Goal: Navigation & Orientation: Find specific page/section

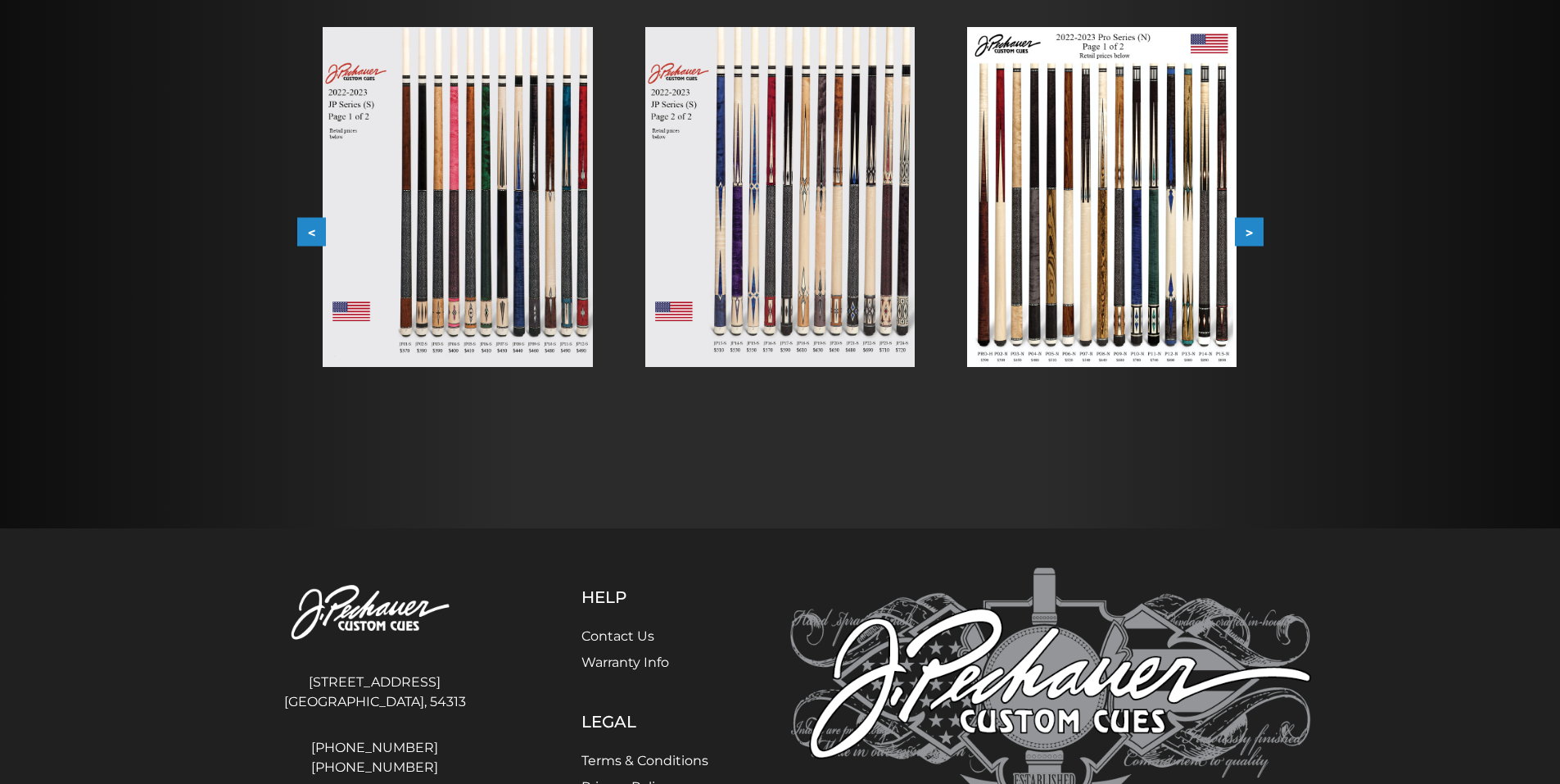
scroll to position [346, 0]
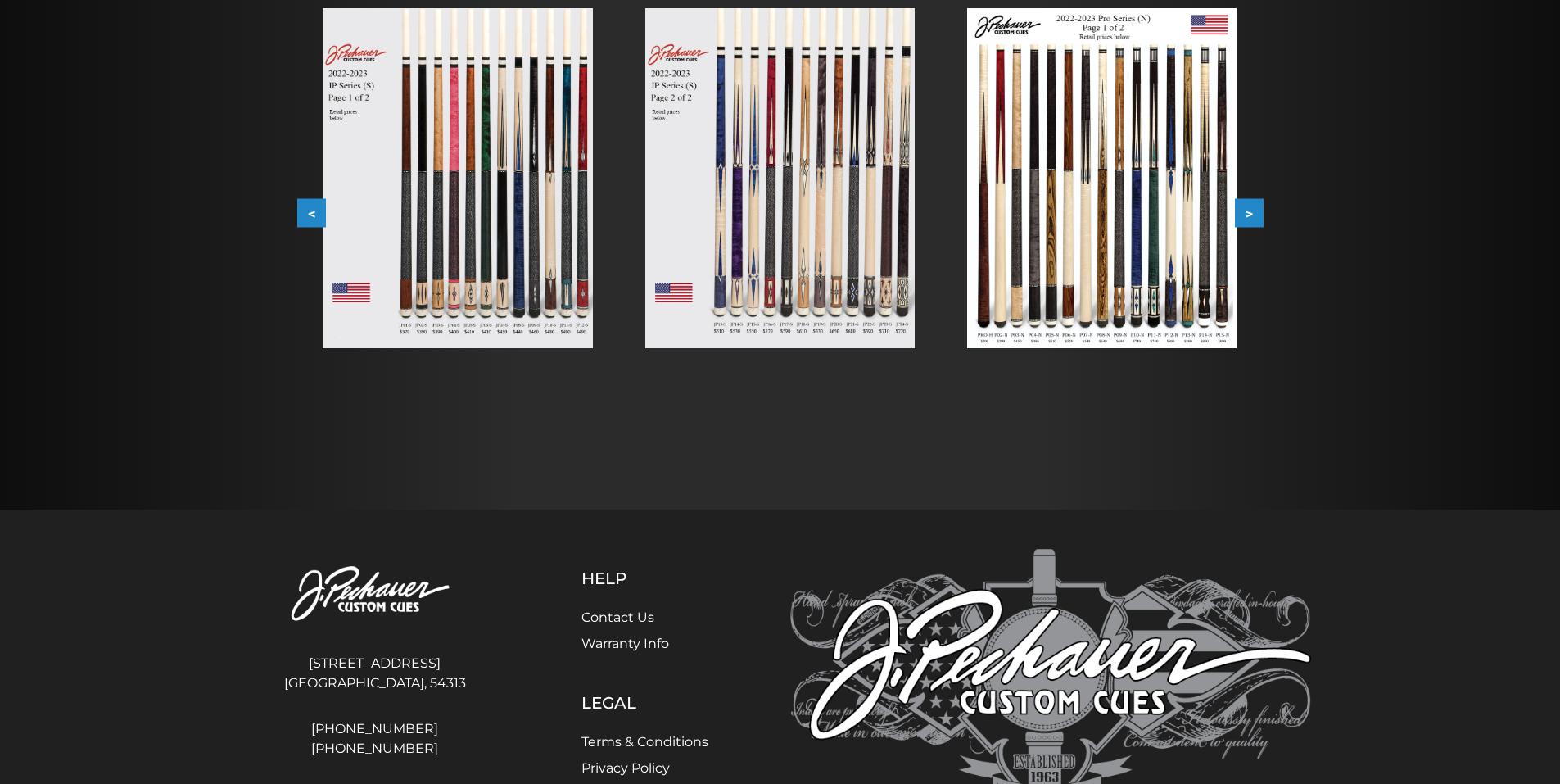
click at [1254, 210] on button ">" at bounding box center [1249, 213] width 29 height 29
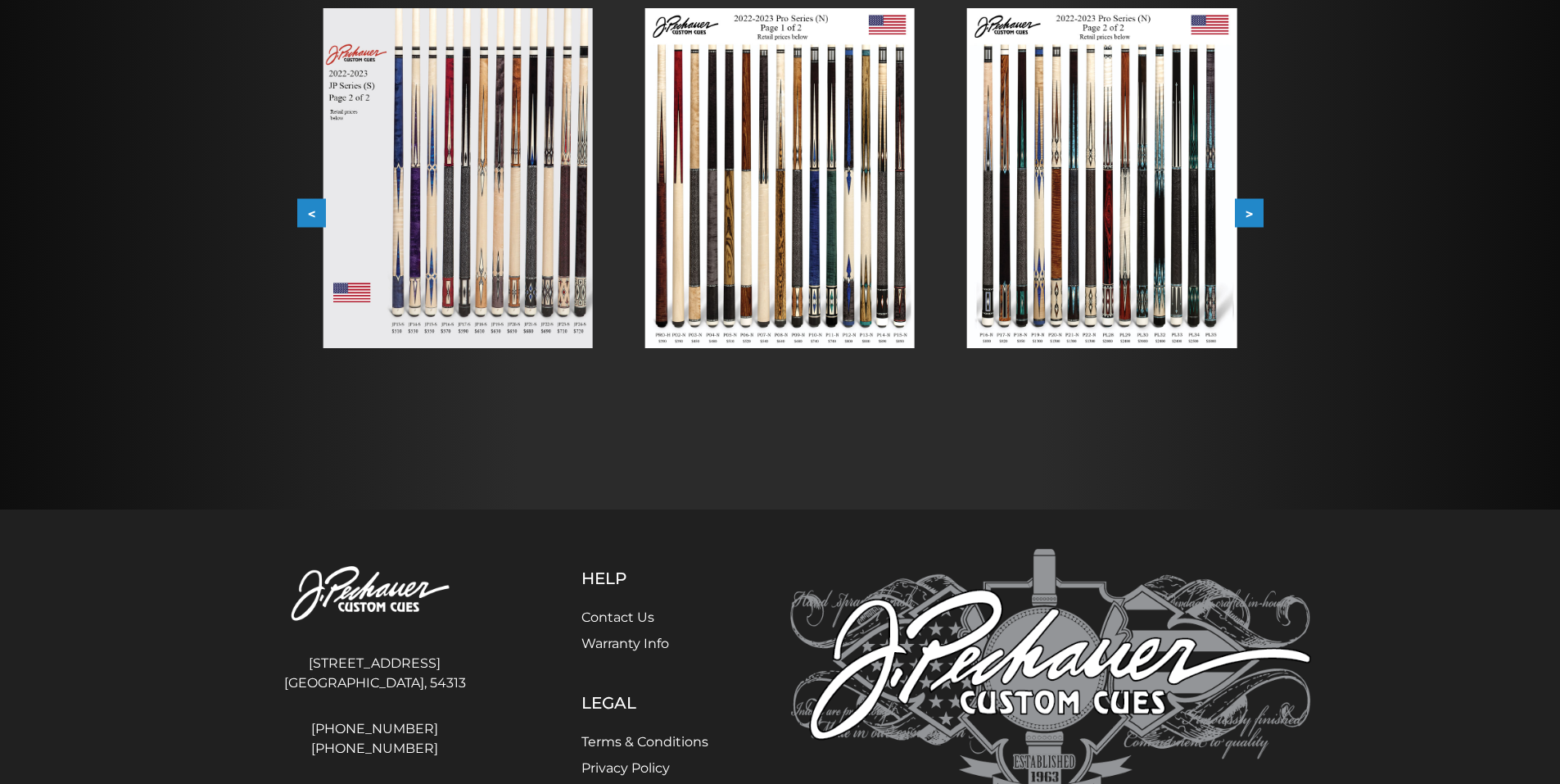
click at [1254, 210] on button ">" at bounding box center [1249, 213] width 29 height 29
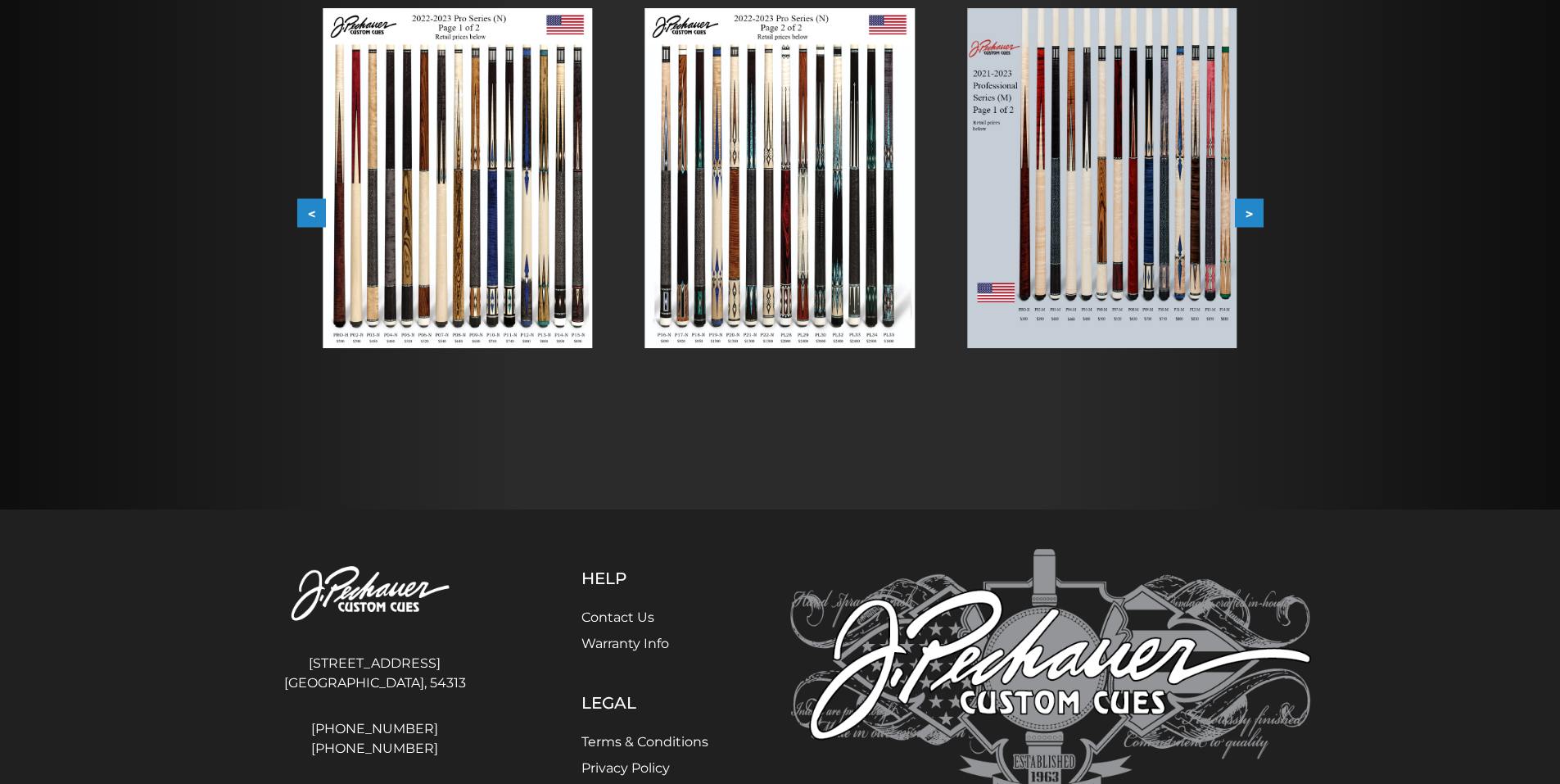
click at [1254, 210] on button ">" at bounding box center [1249, 213] width 29 height 29
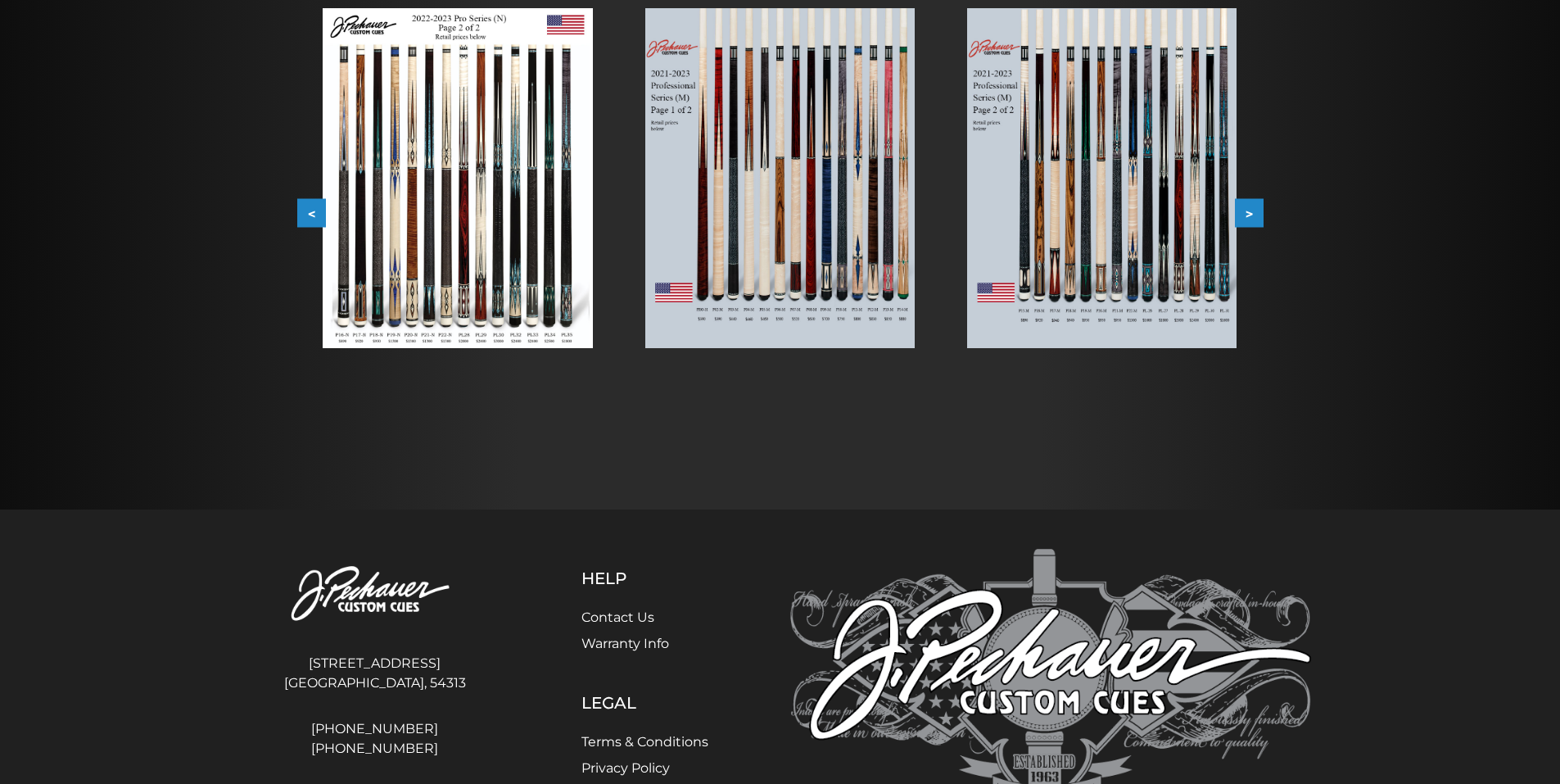
click at [1254, 210] on button ">" at bounding box center [1249, 213] width 29 height 29
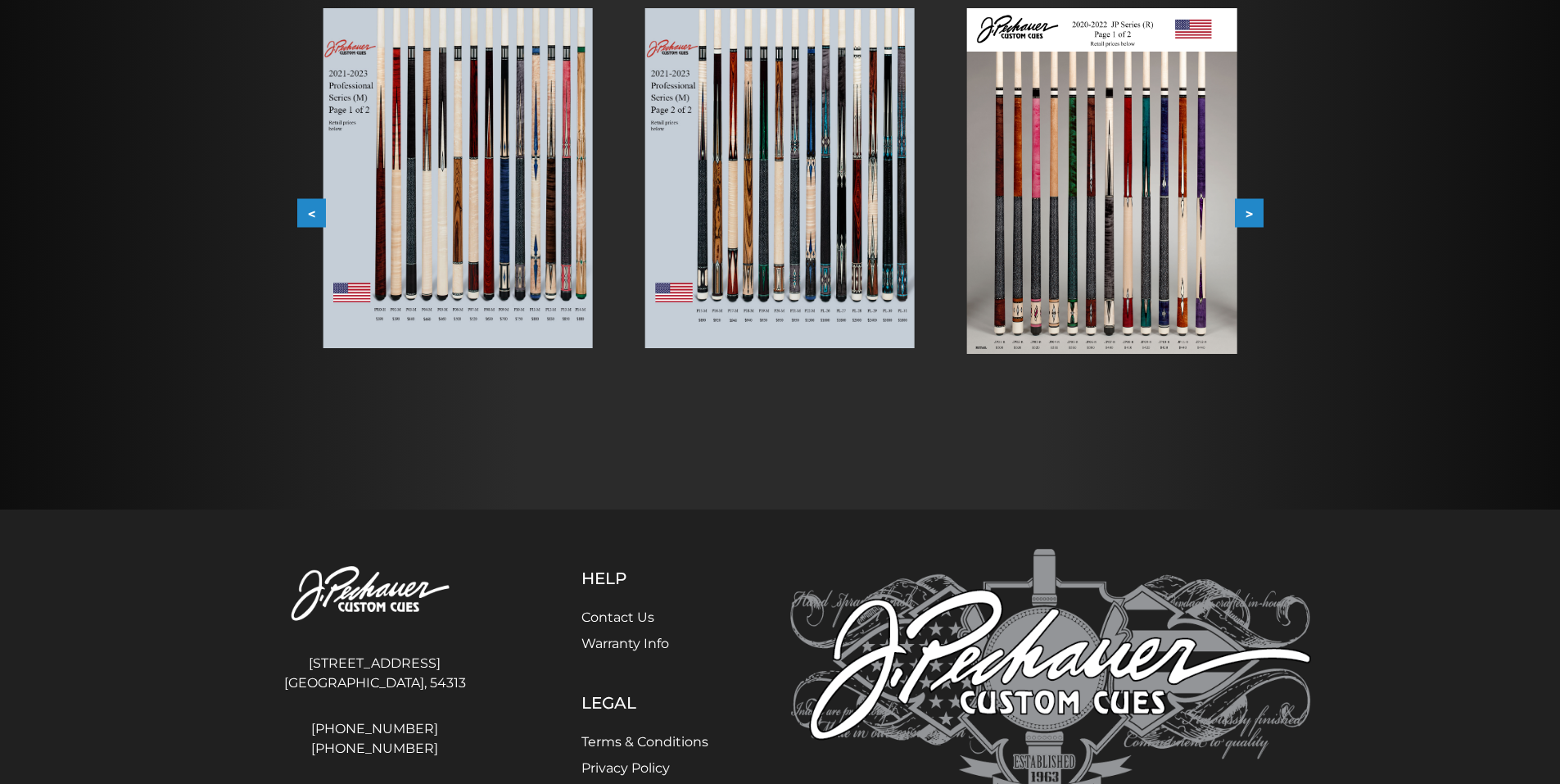
click at [1254, 210] on button ">" at bounding box center [1249, 213] width 29 height 29
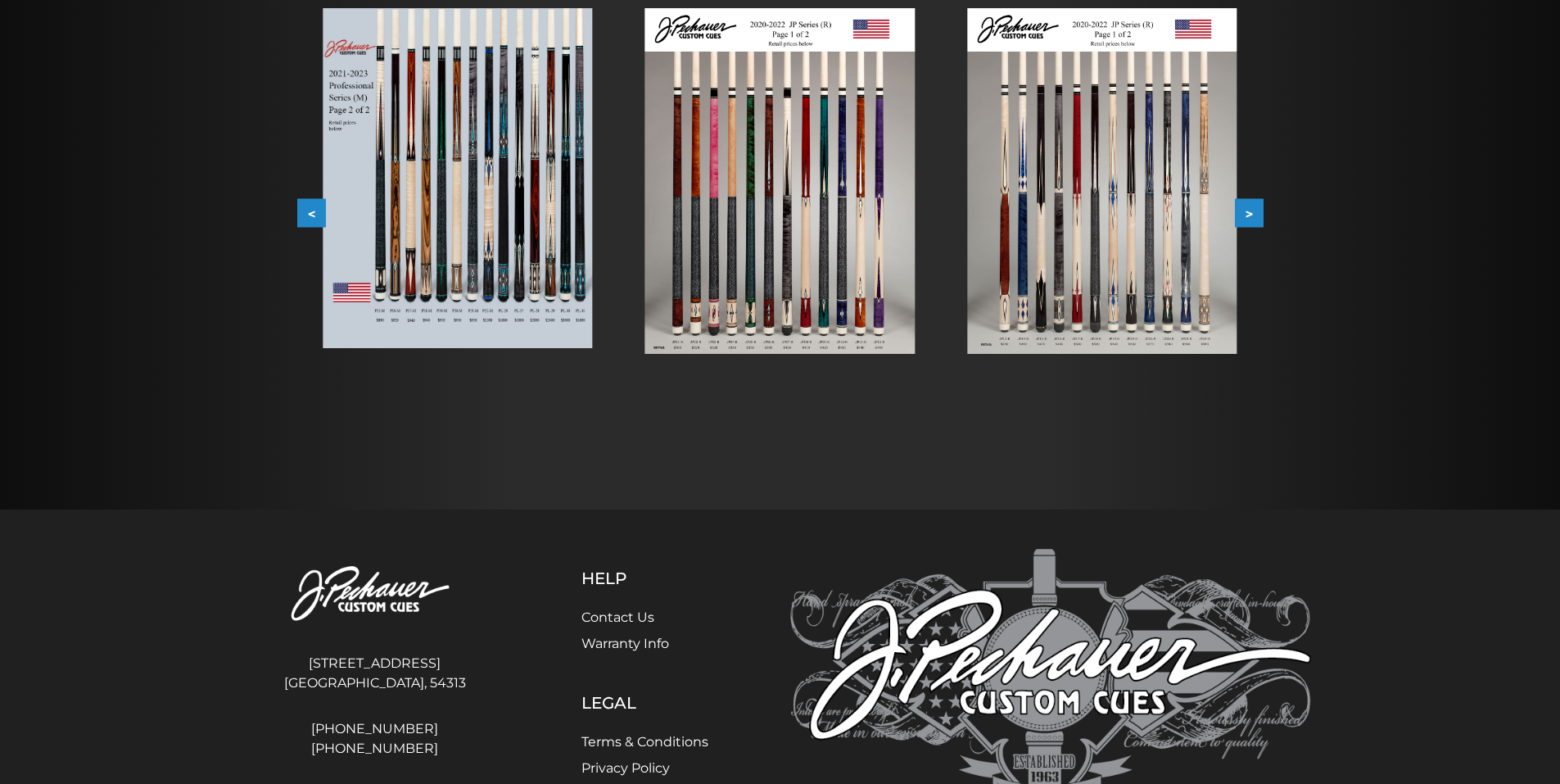
click at [1254, 210] on button ">" at bounding box center [1249, 213] width 29 height 29
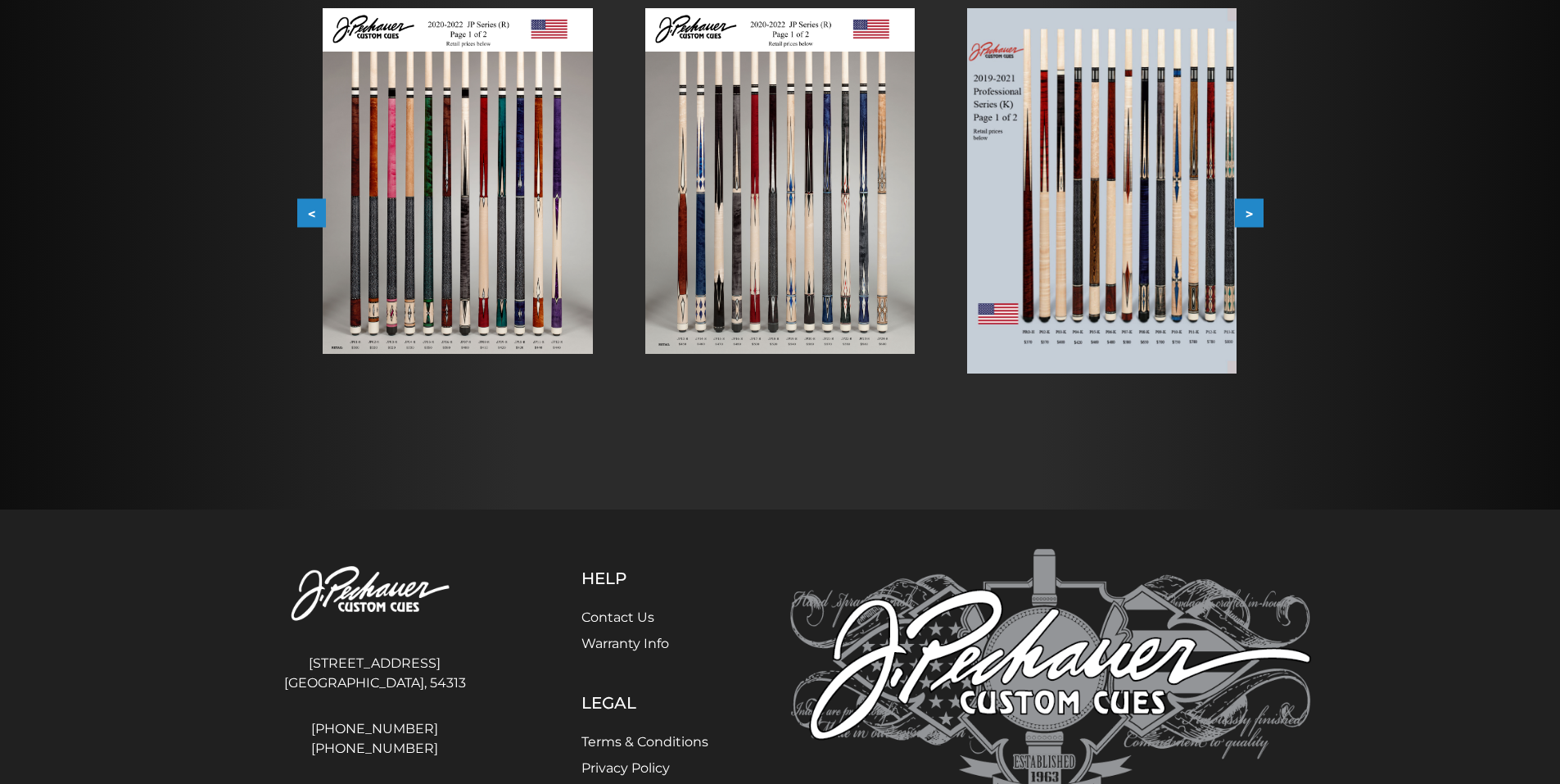
click at [1254, 210] on button ">" at bounding box center [1249, 213] width 29 height 29
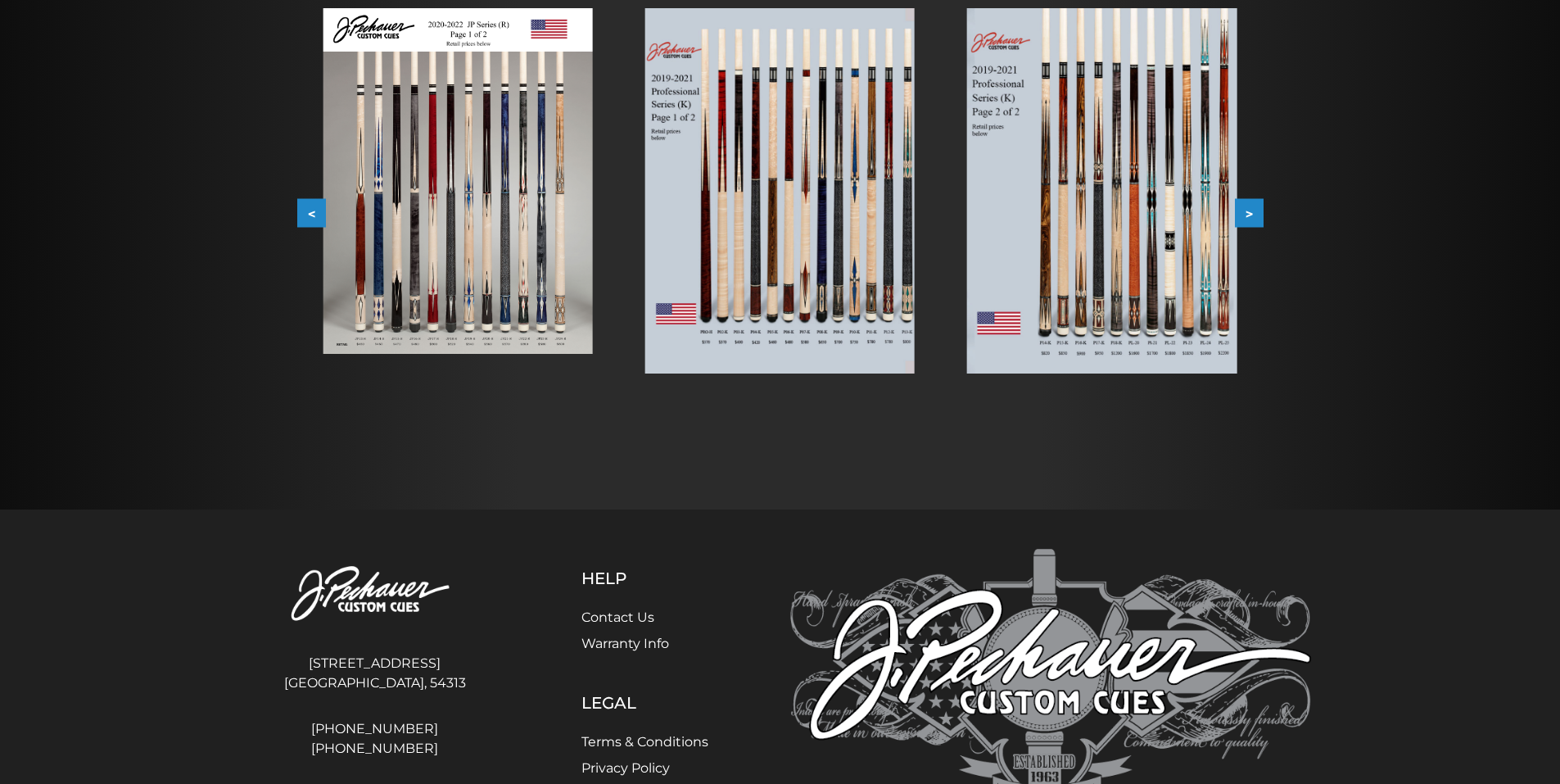
click at [1254, 210] on button ">" at bounding box center [1249, 213] width 29 height 29
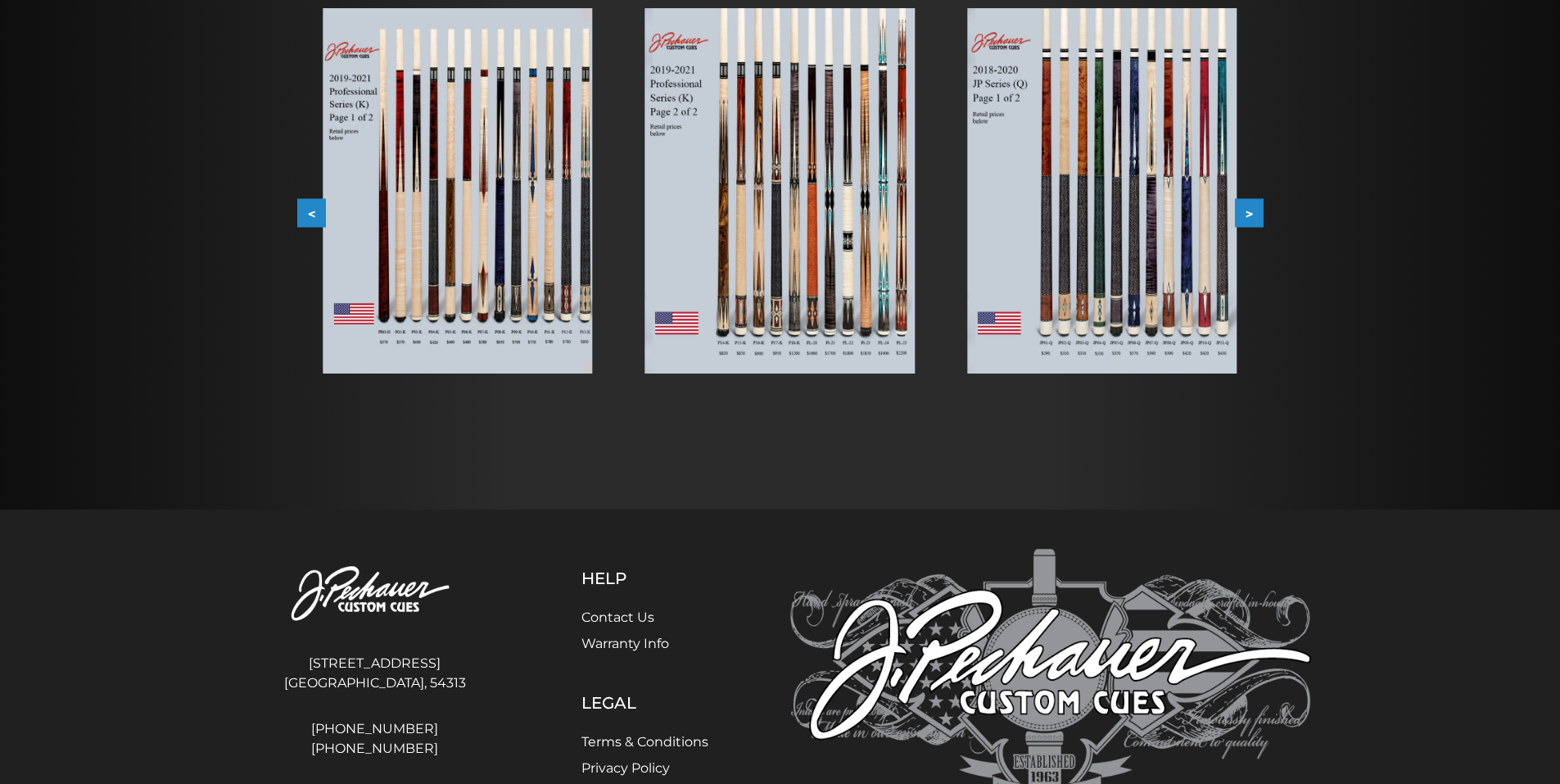
click at [1254, 210] on button ">" at bounding box center [1249, 213] width 29 height 29
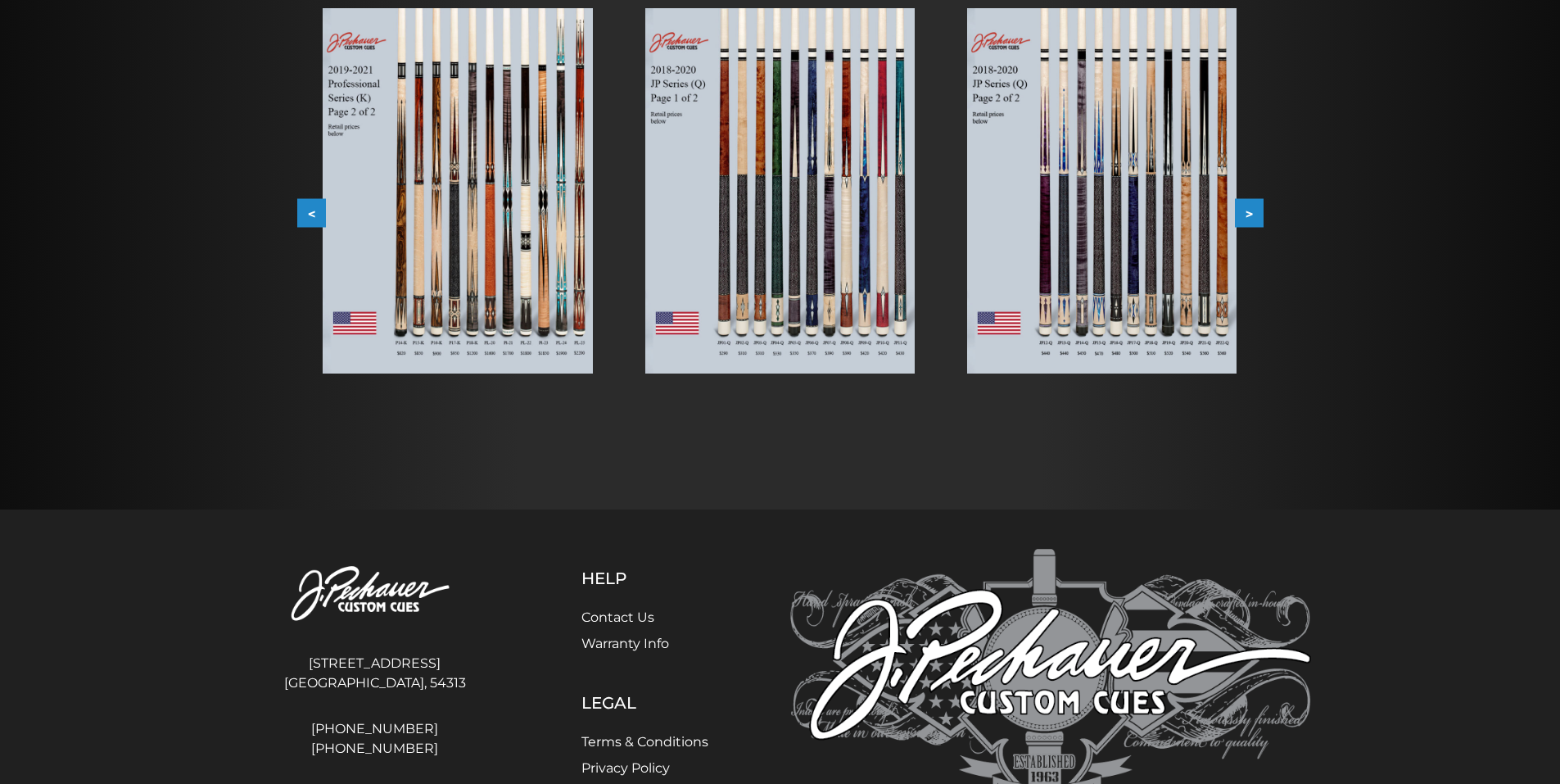
click at [1254, 210] on button ">" at bounding box center [1249, 213] width 29 height 29
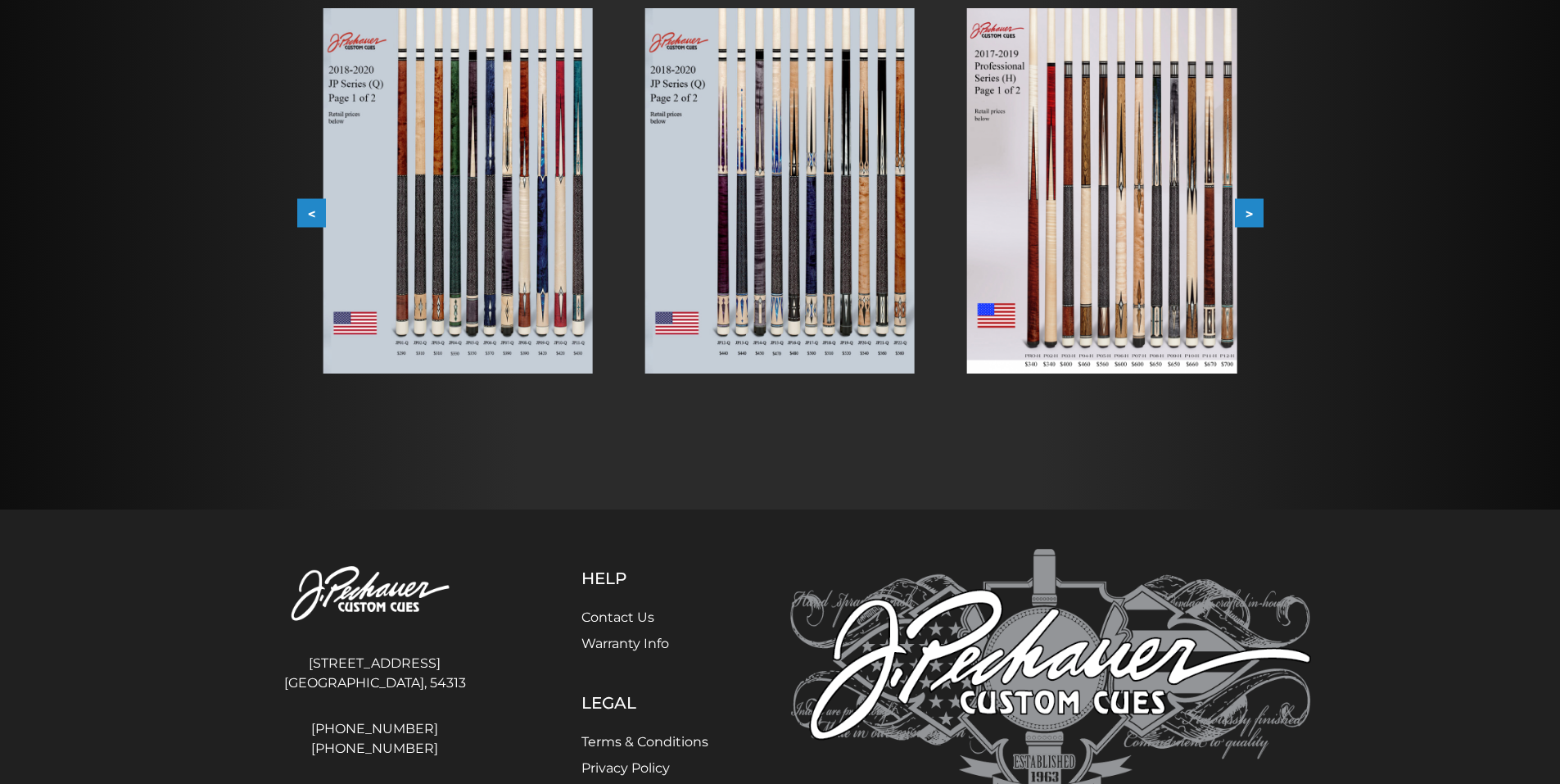
click at [1254, 210] on button ">" at bounding box center [1249, 213] width 29 height 29
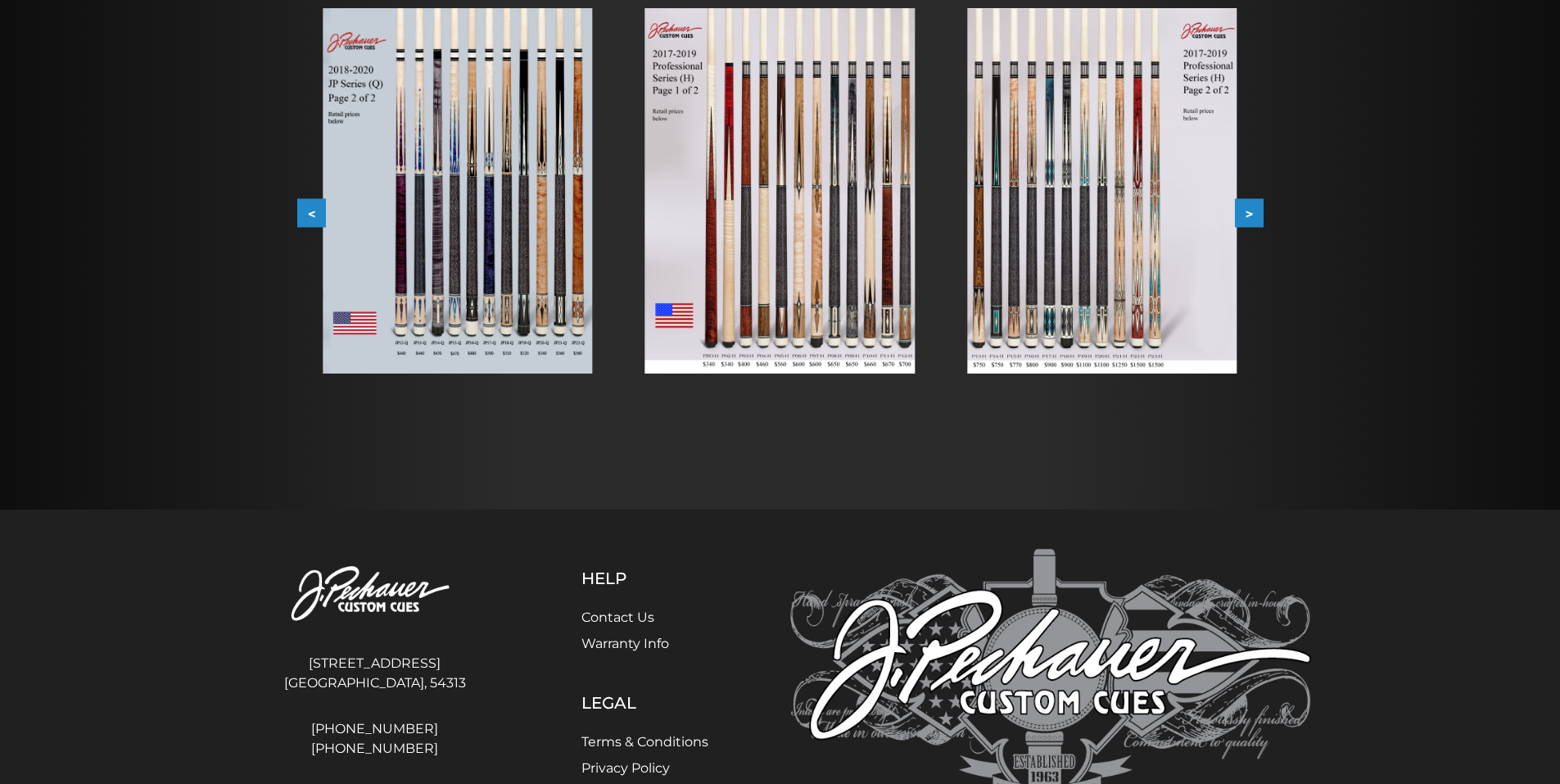
click at [1254, 210] on button ">" at bounding box center [1249, 213] width 29 height 29
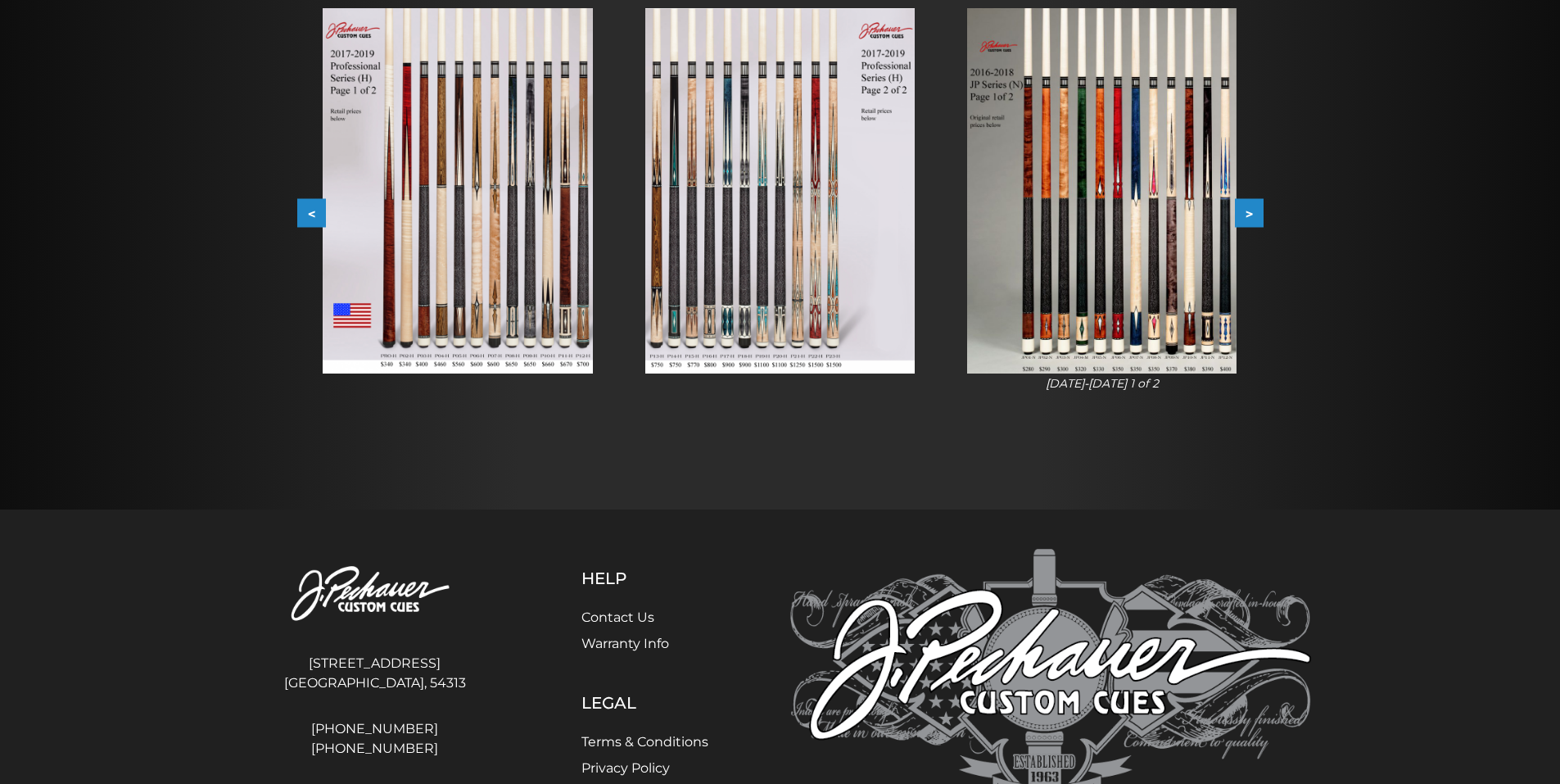
click at [1254, 210] on button ">" at bounding box center [1249, 213] width 29 height 29
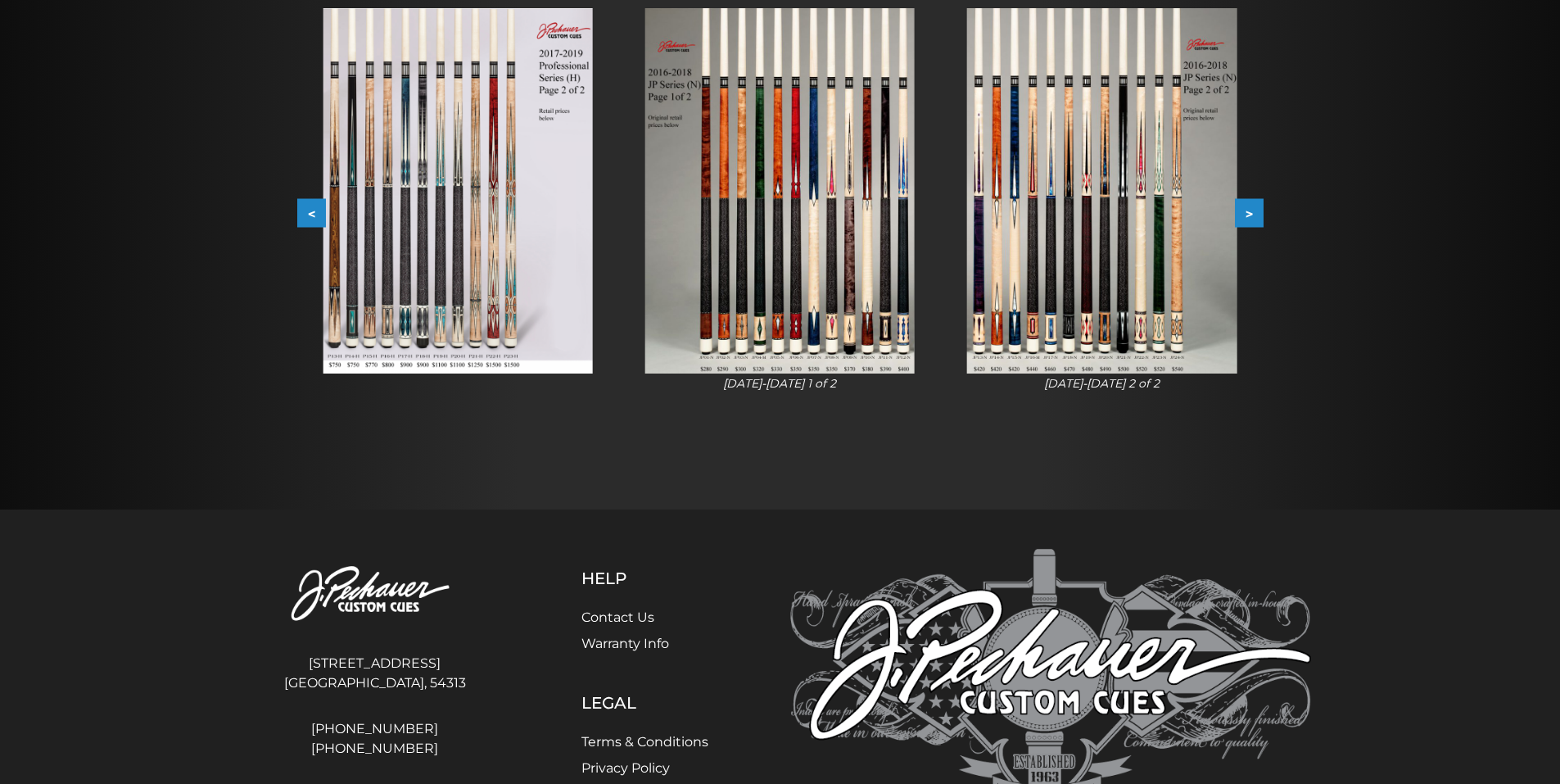
click at [1254, 210] on button ">" at bounding box center [1249, 213] width 29 height 29
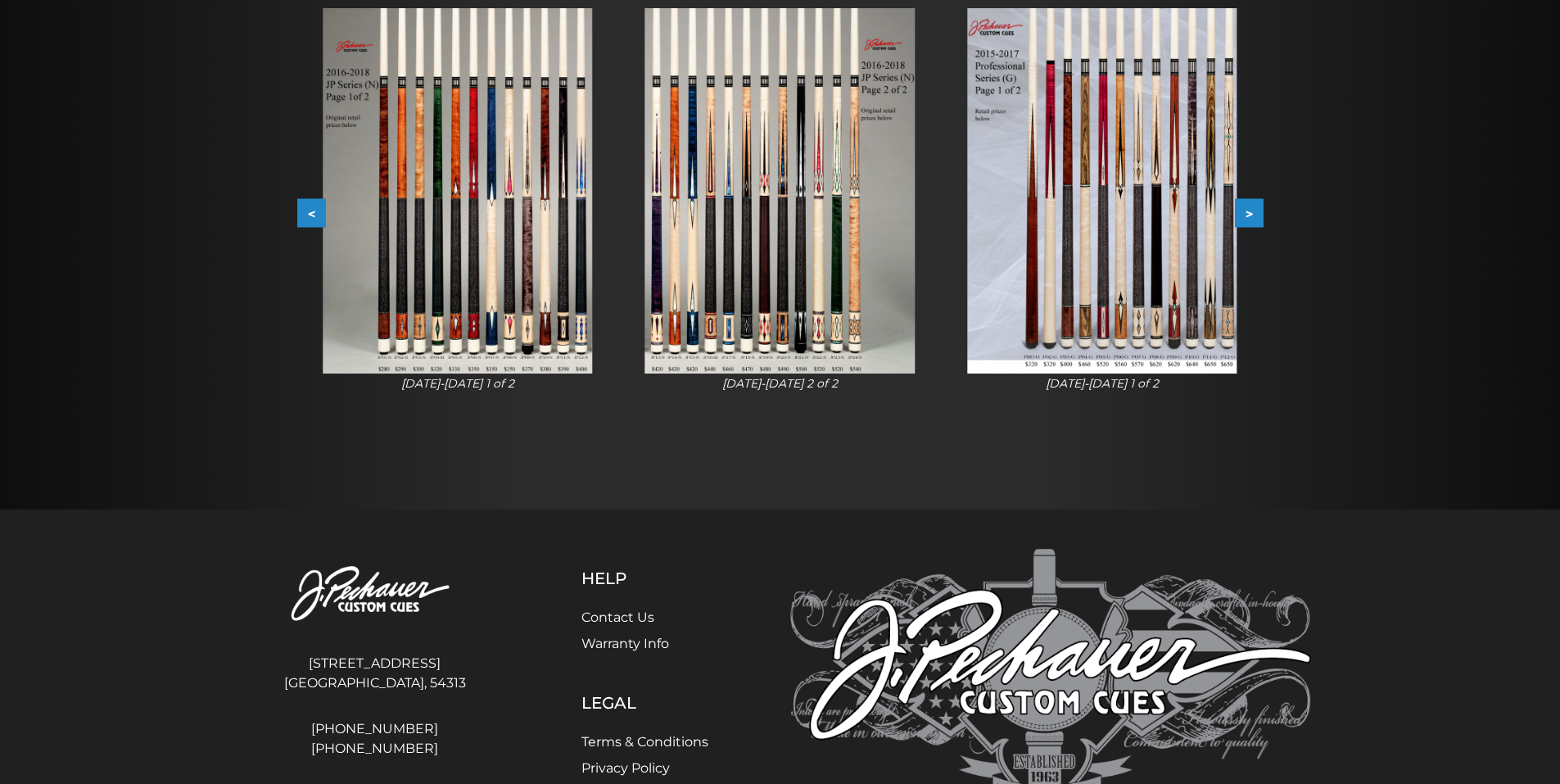
click at [1225, 326] on img at bounding box center [1101, 190] width 269 height 365
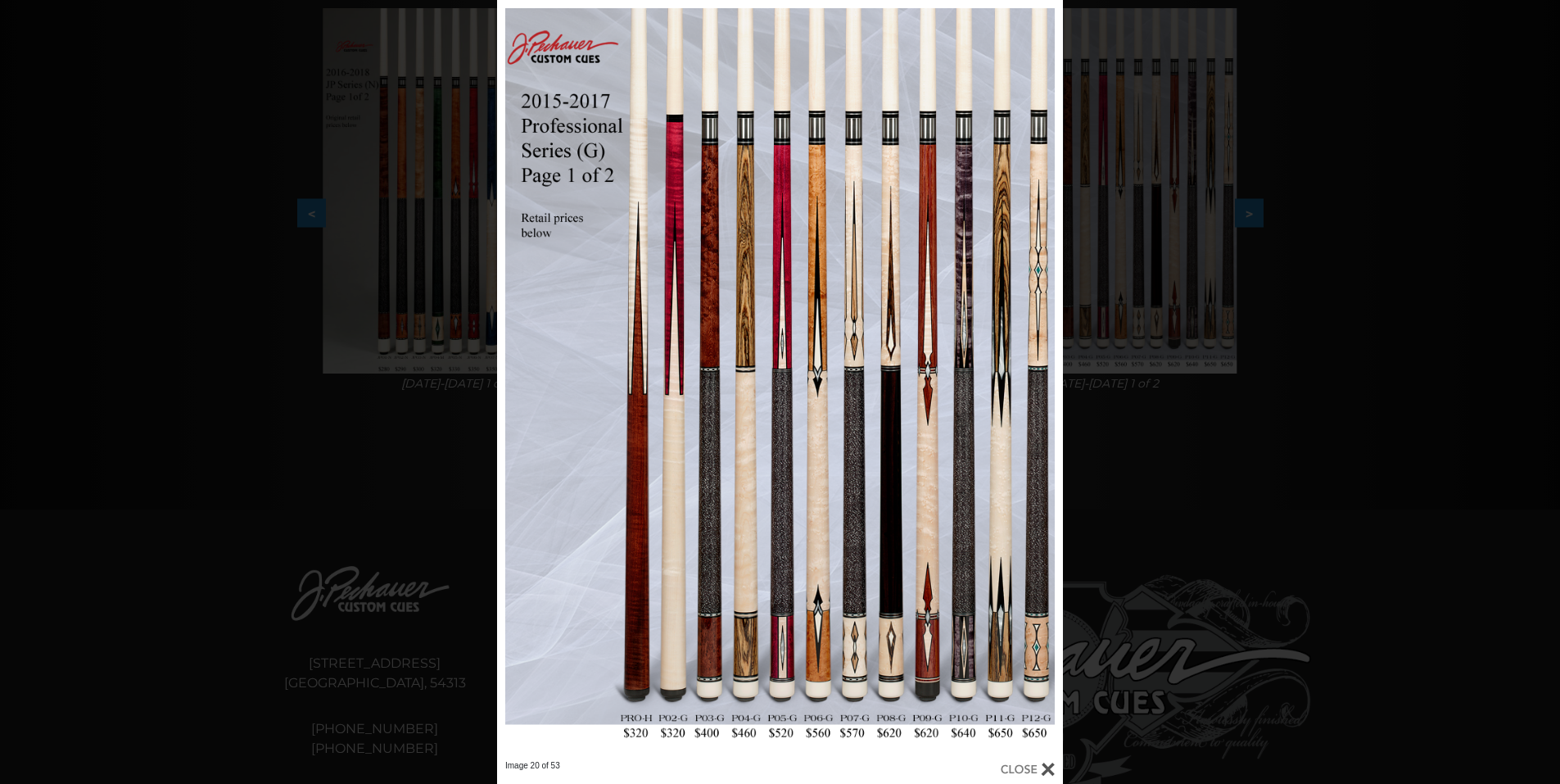
click at [1027, 763] on div at bounding box center [1028, 769] width 54 height 18
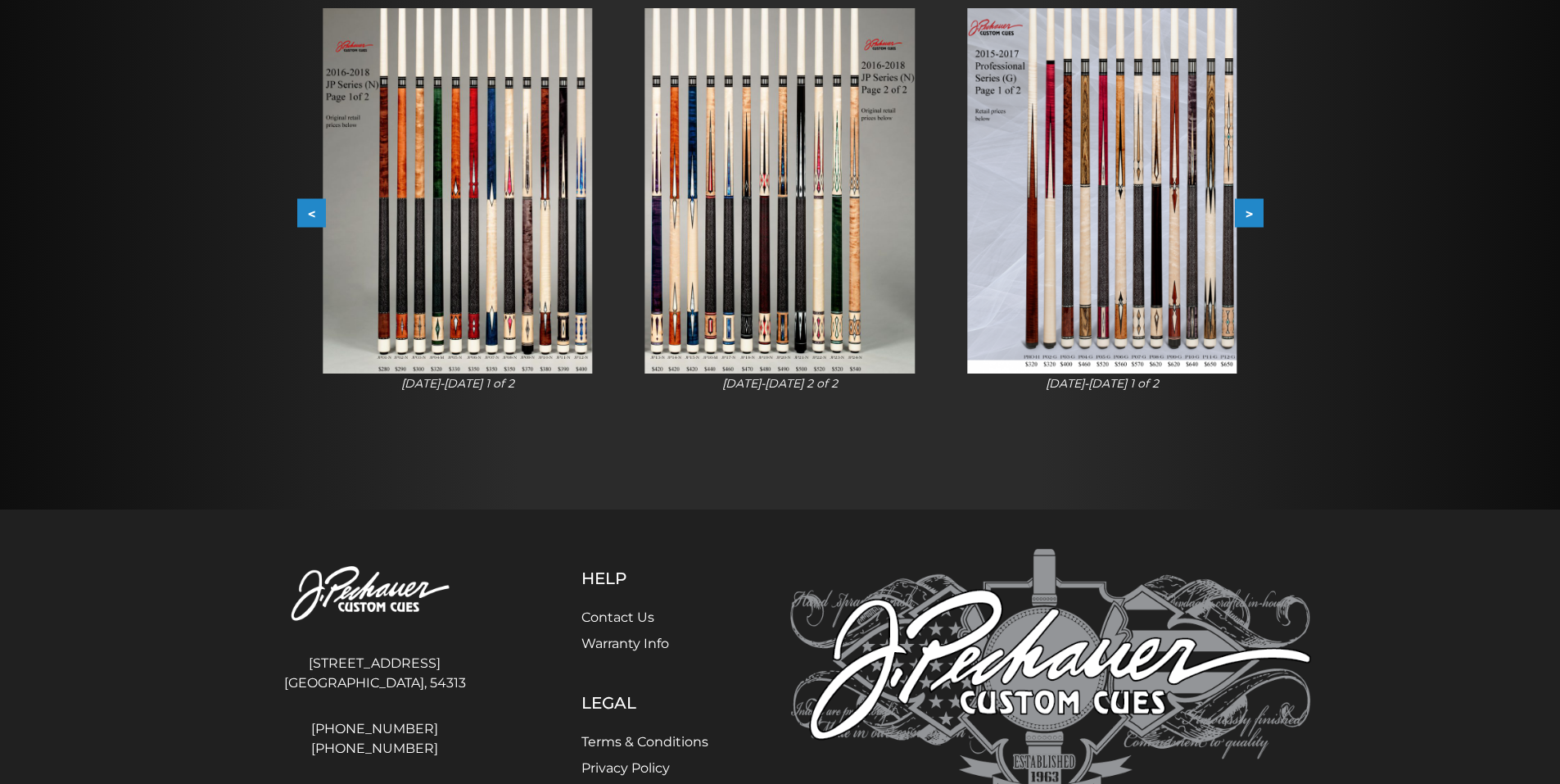
click at [1253, 210] on button ">" at bounding box center [1249, 213] width 29 height 29
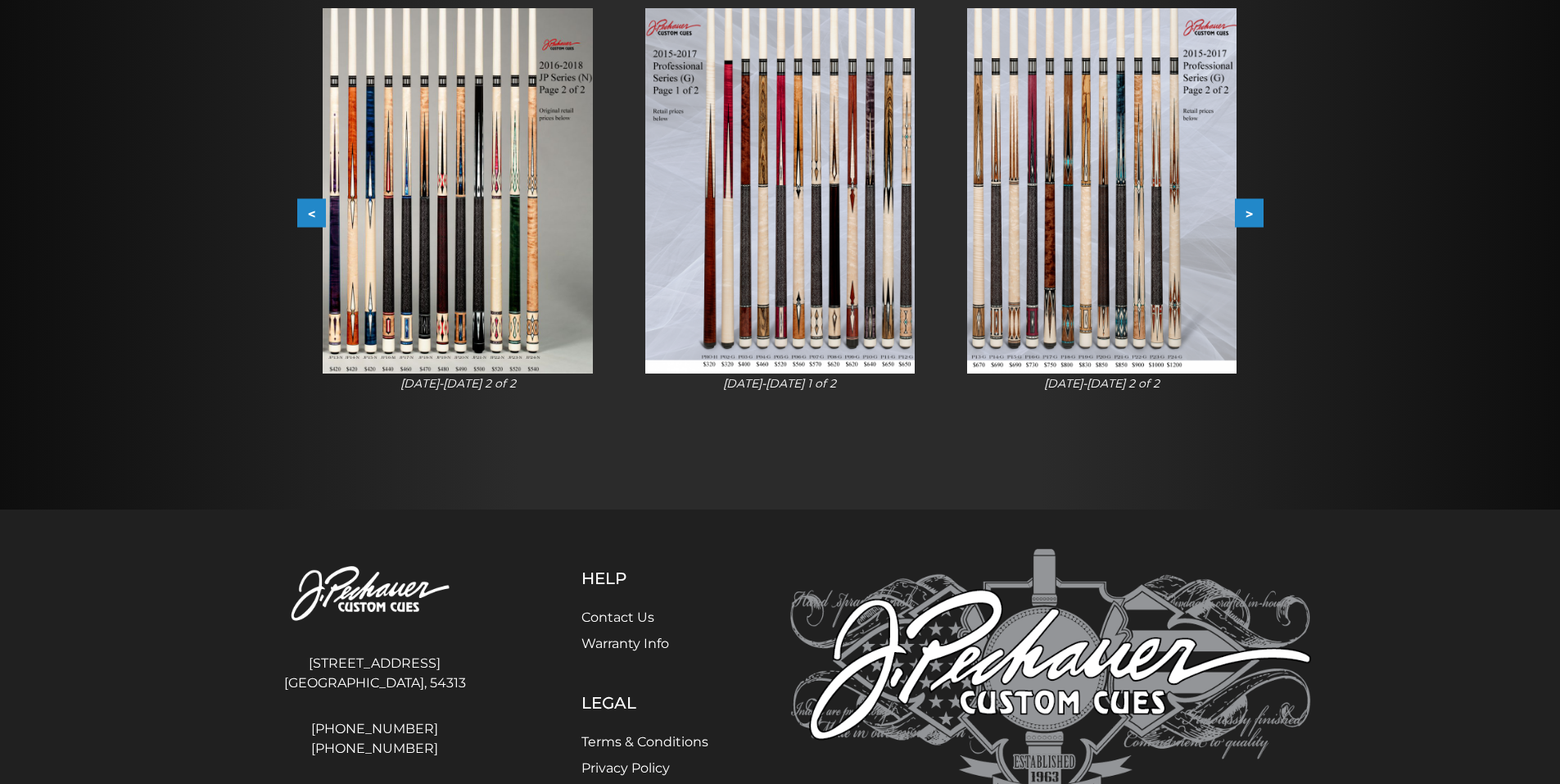
click at [1253, 210] on button ">" at bounding box center [1249, 213] width 29 height 29
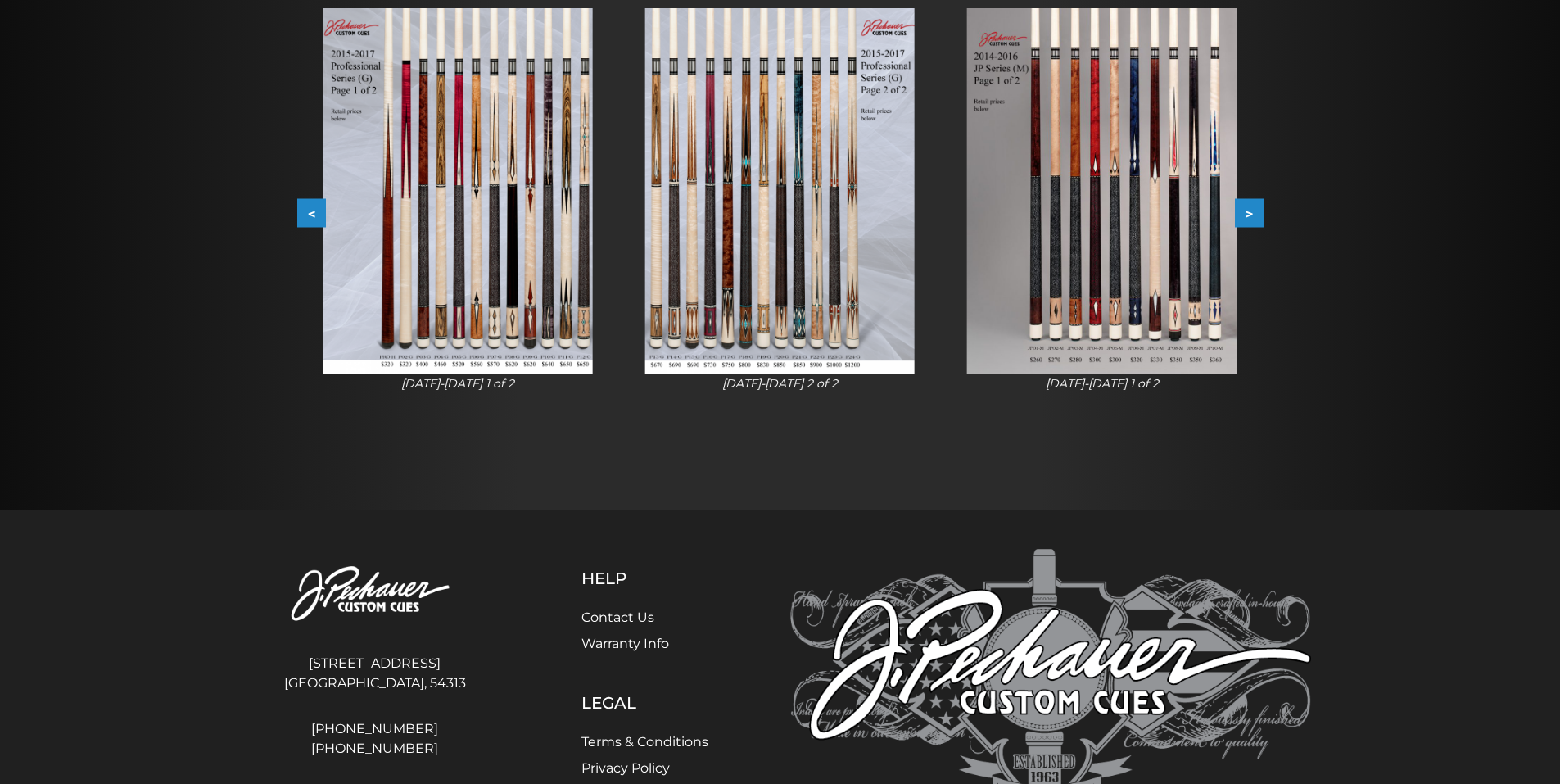
click at [1253, 210] on button ">" at bounding box center [1249, 213] width 29 height 29
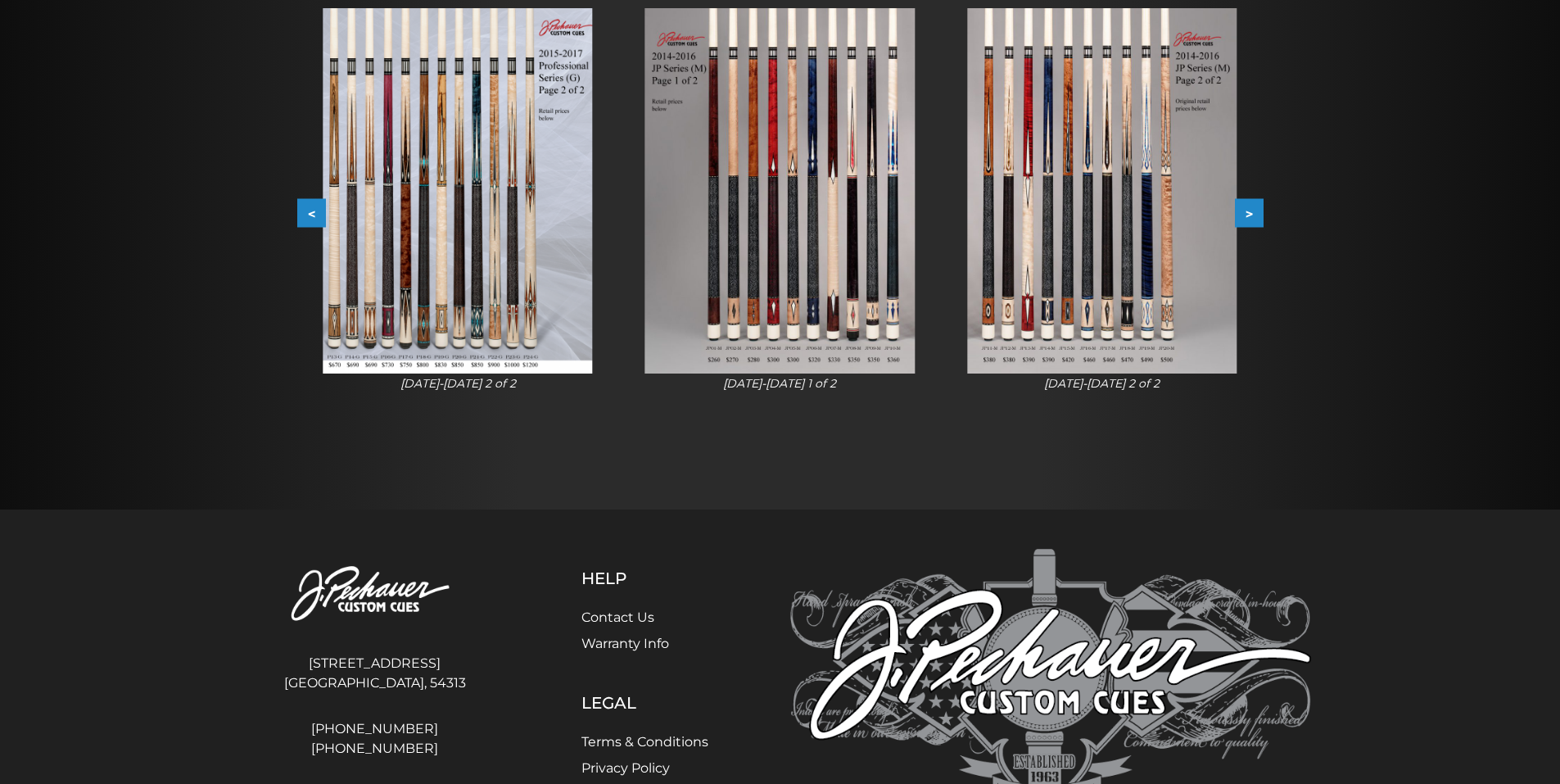
click at [1253, 210] on button ">" at bounding box center [1249, 213] width 29 height 29
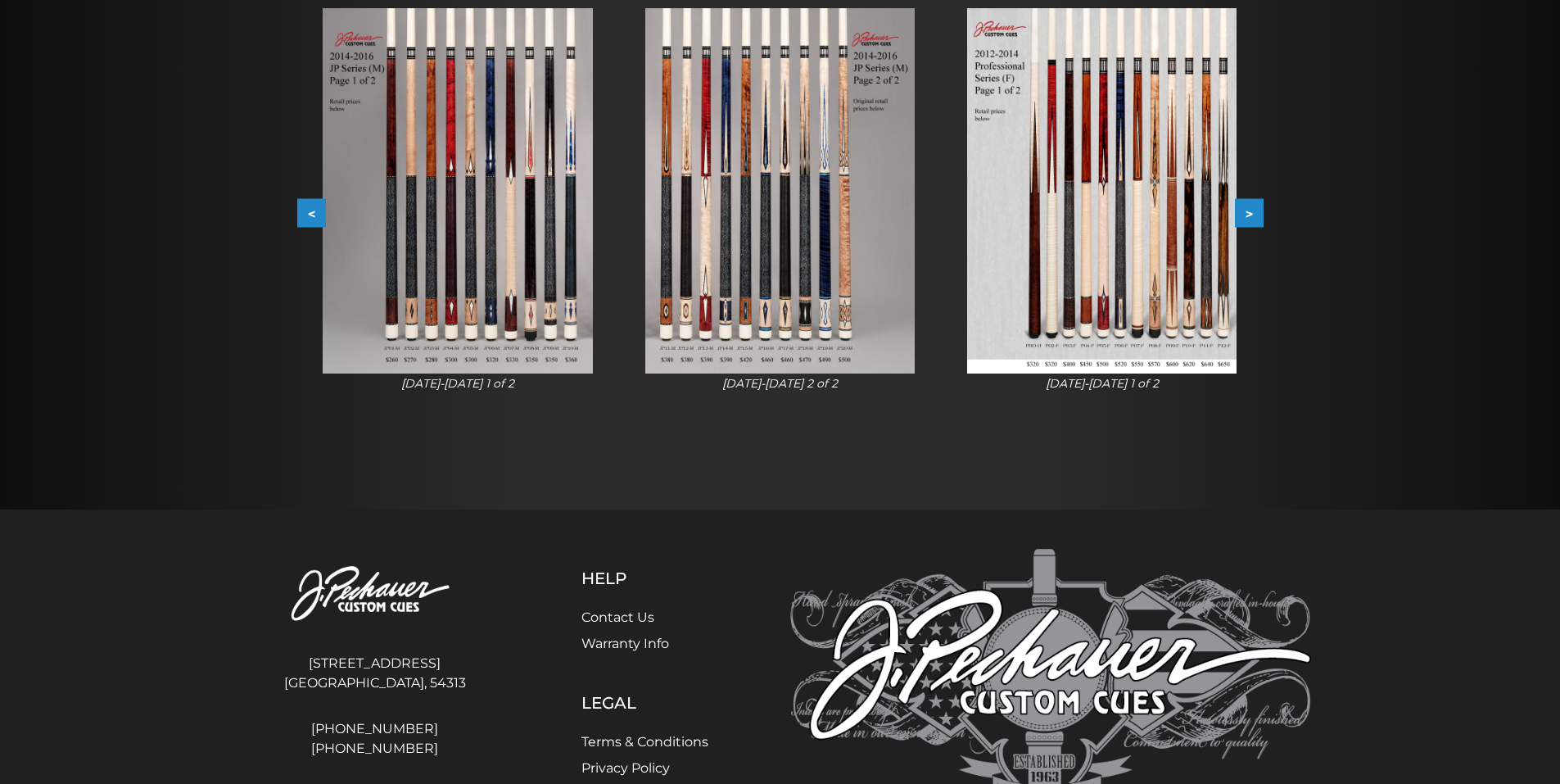
click at [1253, 210] on button ">" at bounding box center [1249, 213] width 29 height 29
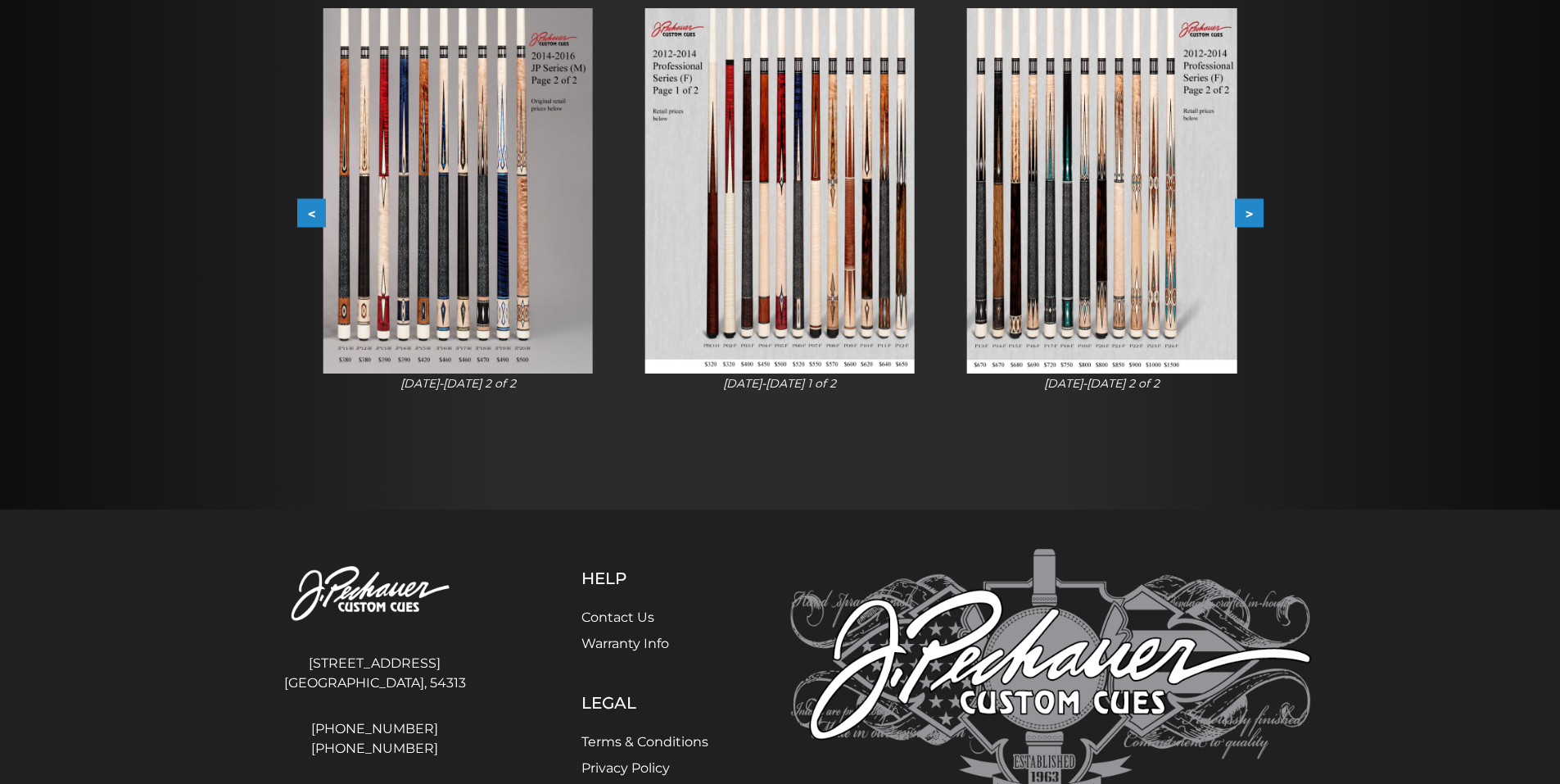
click at [1253, 210] on button ">" at bounding box center [1249, 213] width 29 height 29
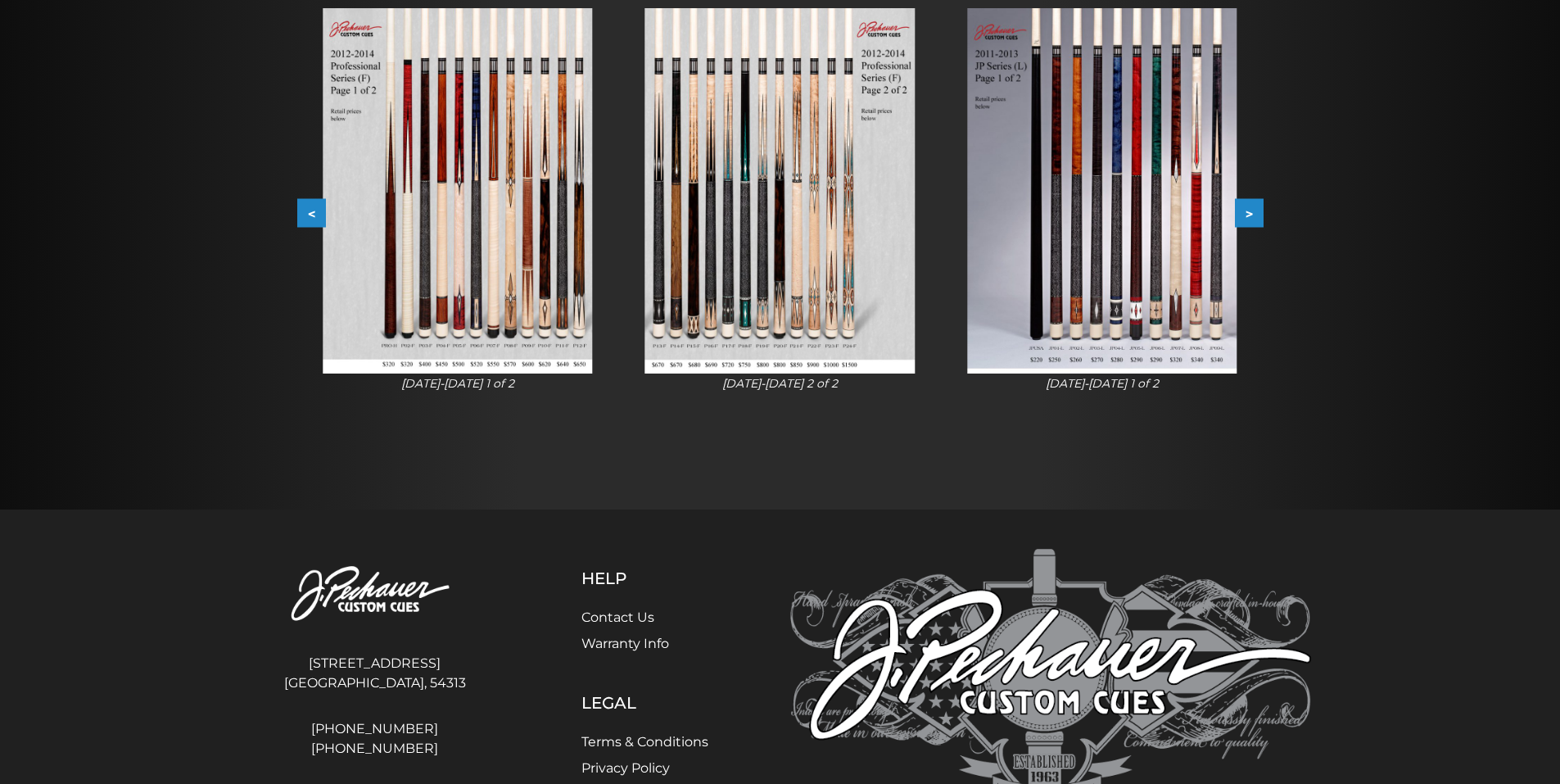
click at [1253, 210] on button ">" at bounding box center [1249, 213] width 29 height 29
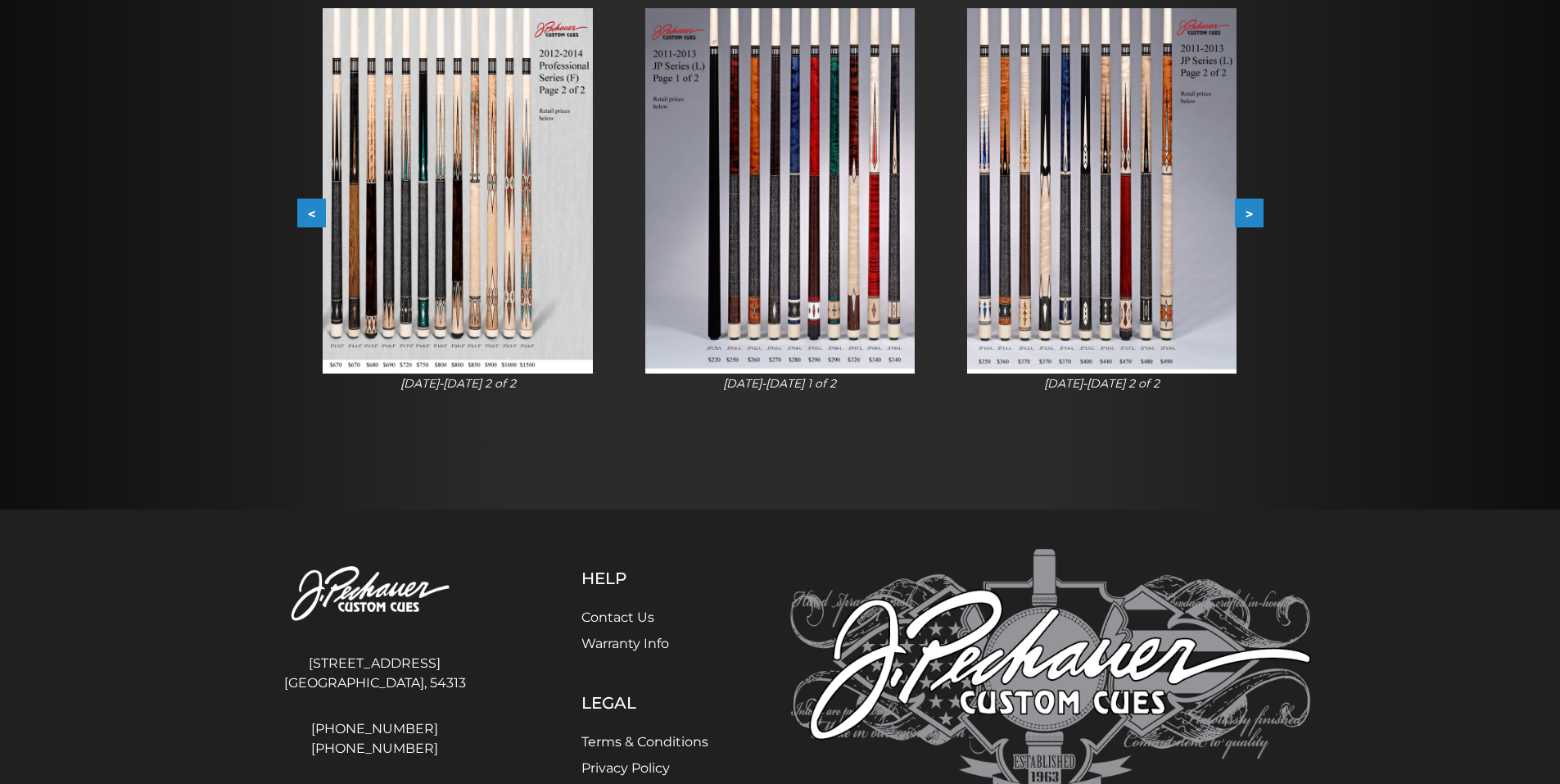
click at [1253, 210] on button ">" at bounding box center [1249, 213] width 29 height 29
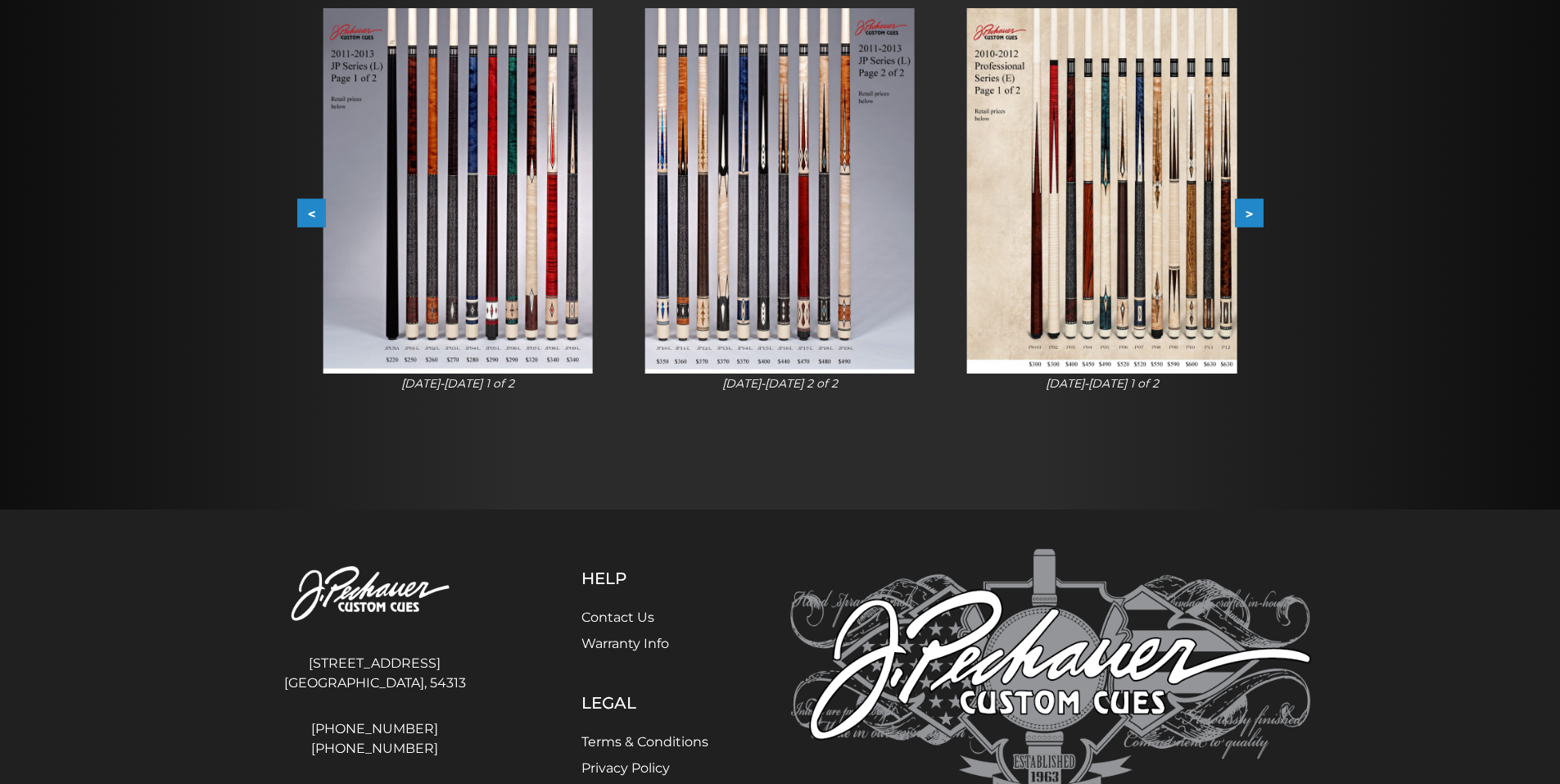
click at [1253, 210] on button ">" at bounding box center [1249, 213] width 29 height 29
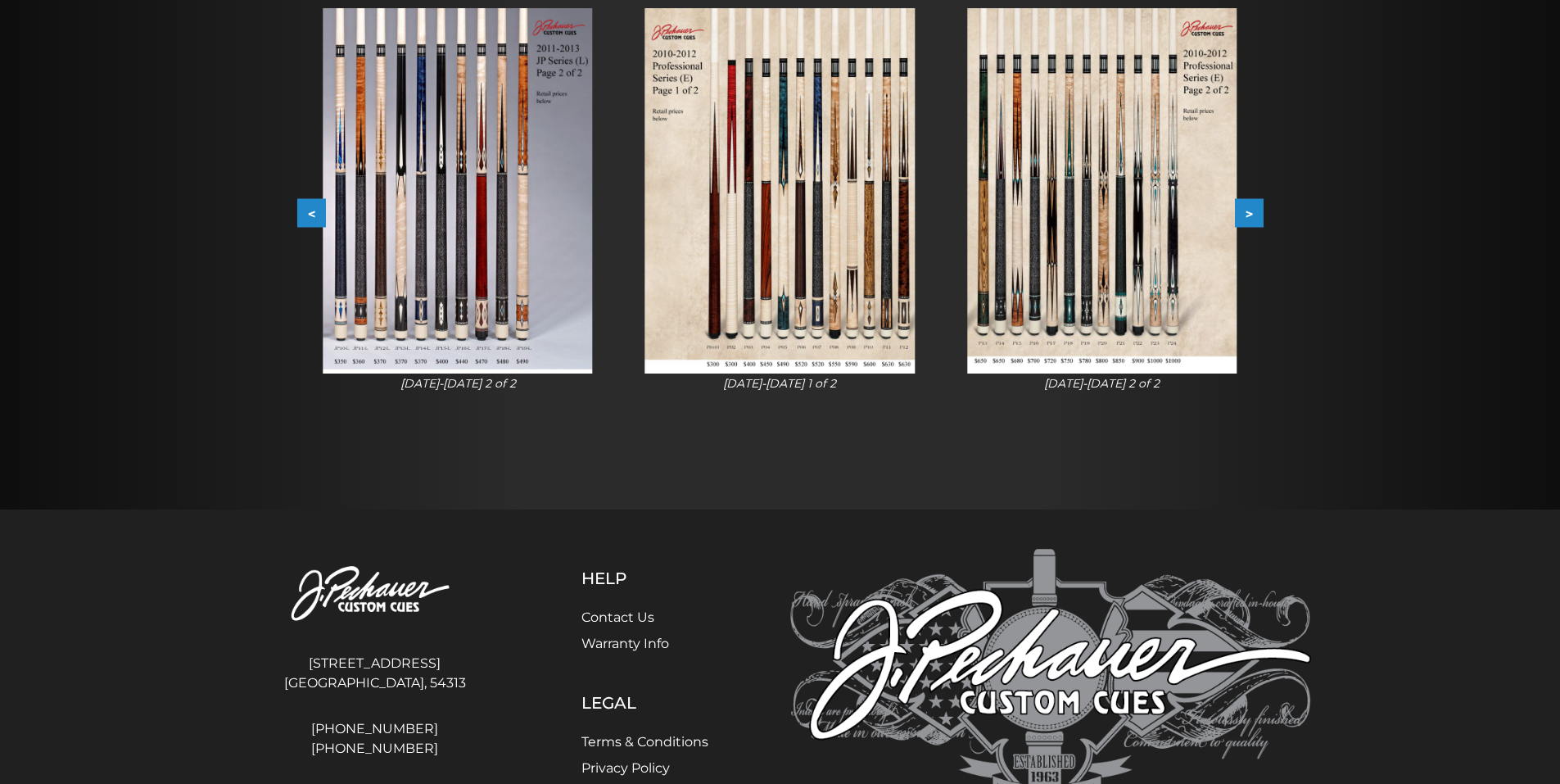
click at [1253, 210] on button ">" at bounding box center [1249, 213] width 29 height 29
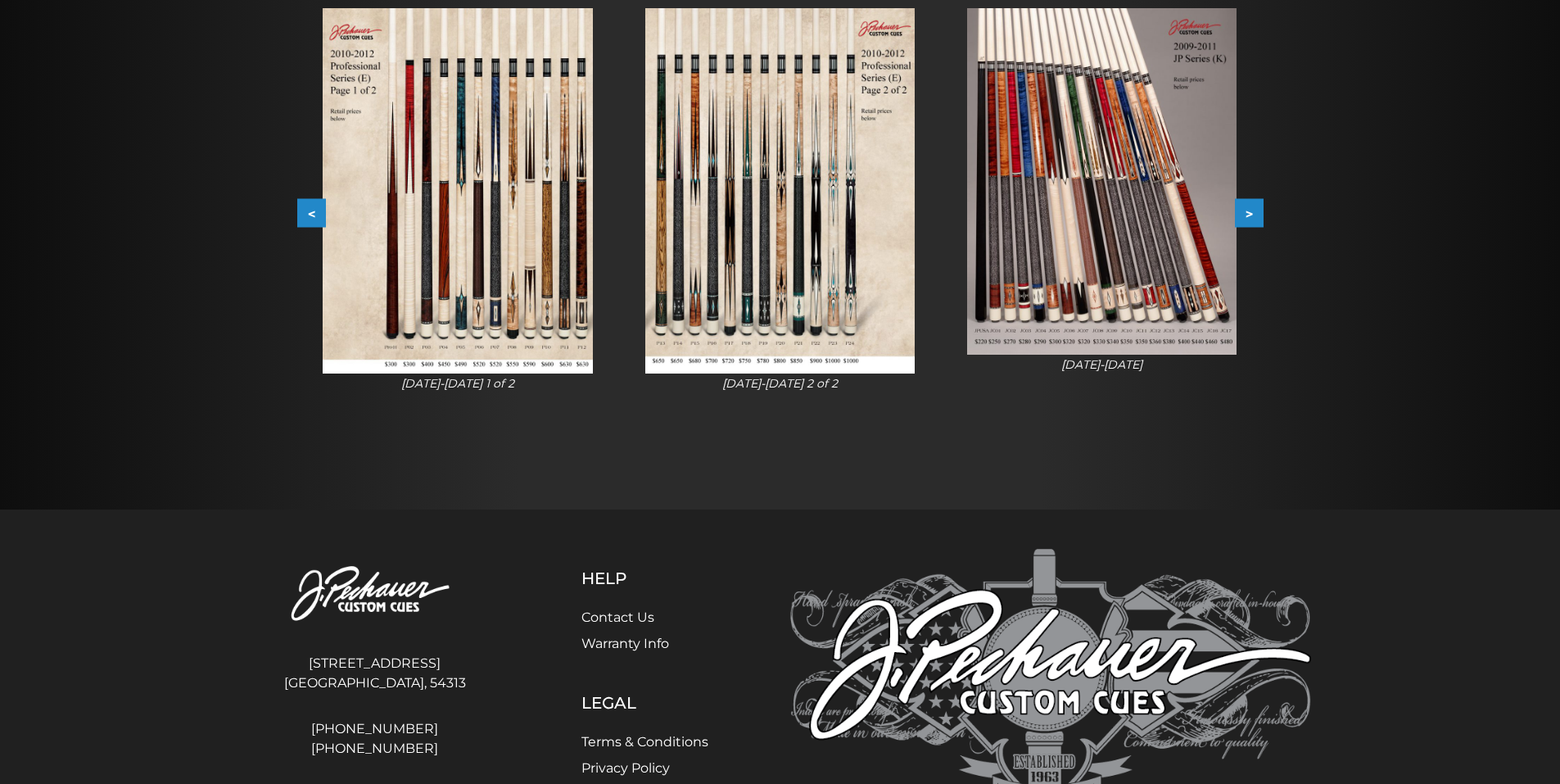
click at [1159, 178] on img at bounding box center [1101, 181] width 269 height 346
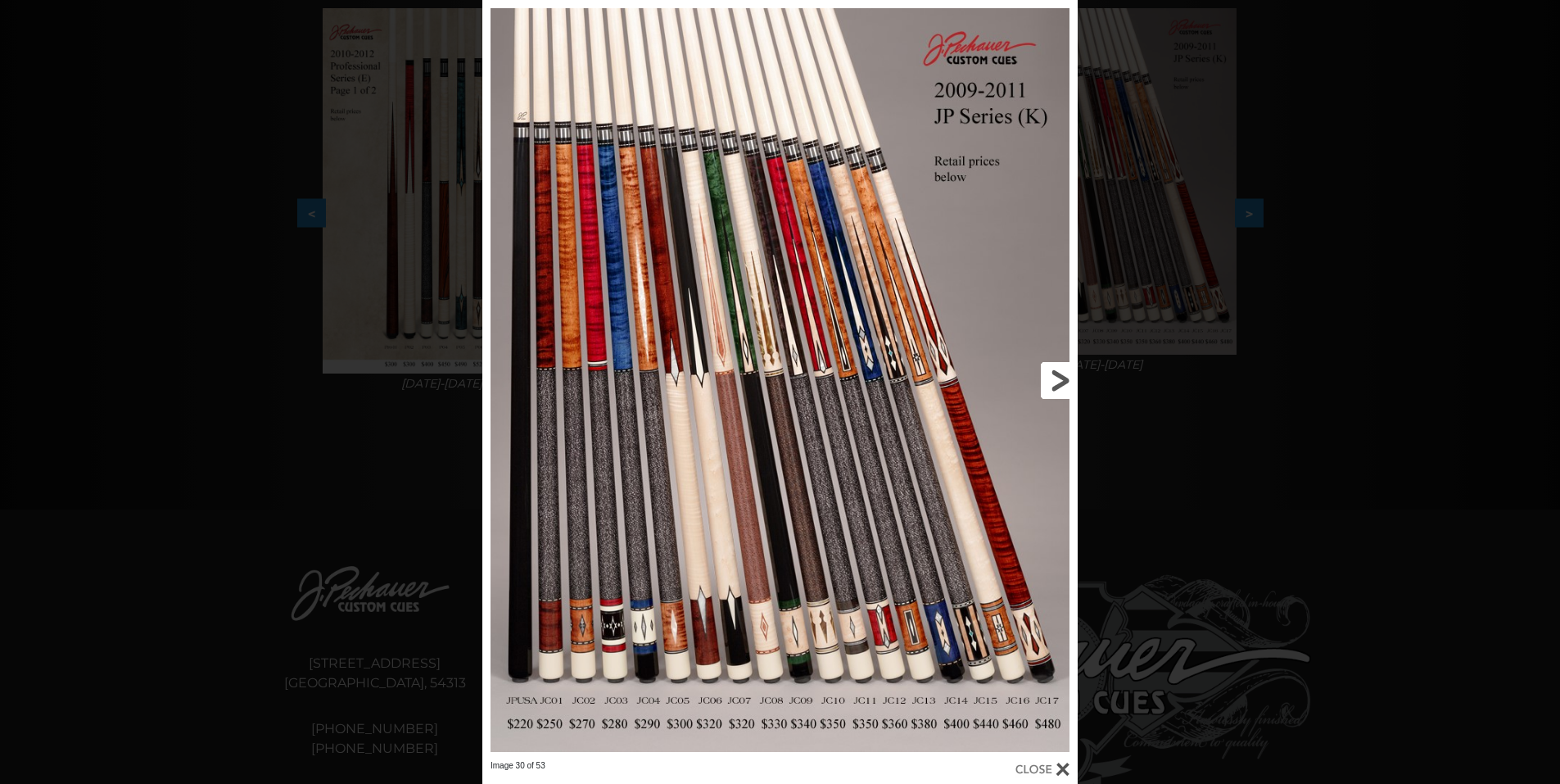
click at [897, 366] on link at bounding box center [944, 380] width 268 height 760
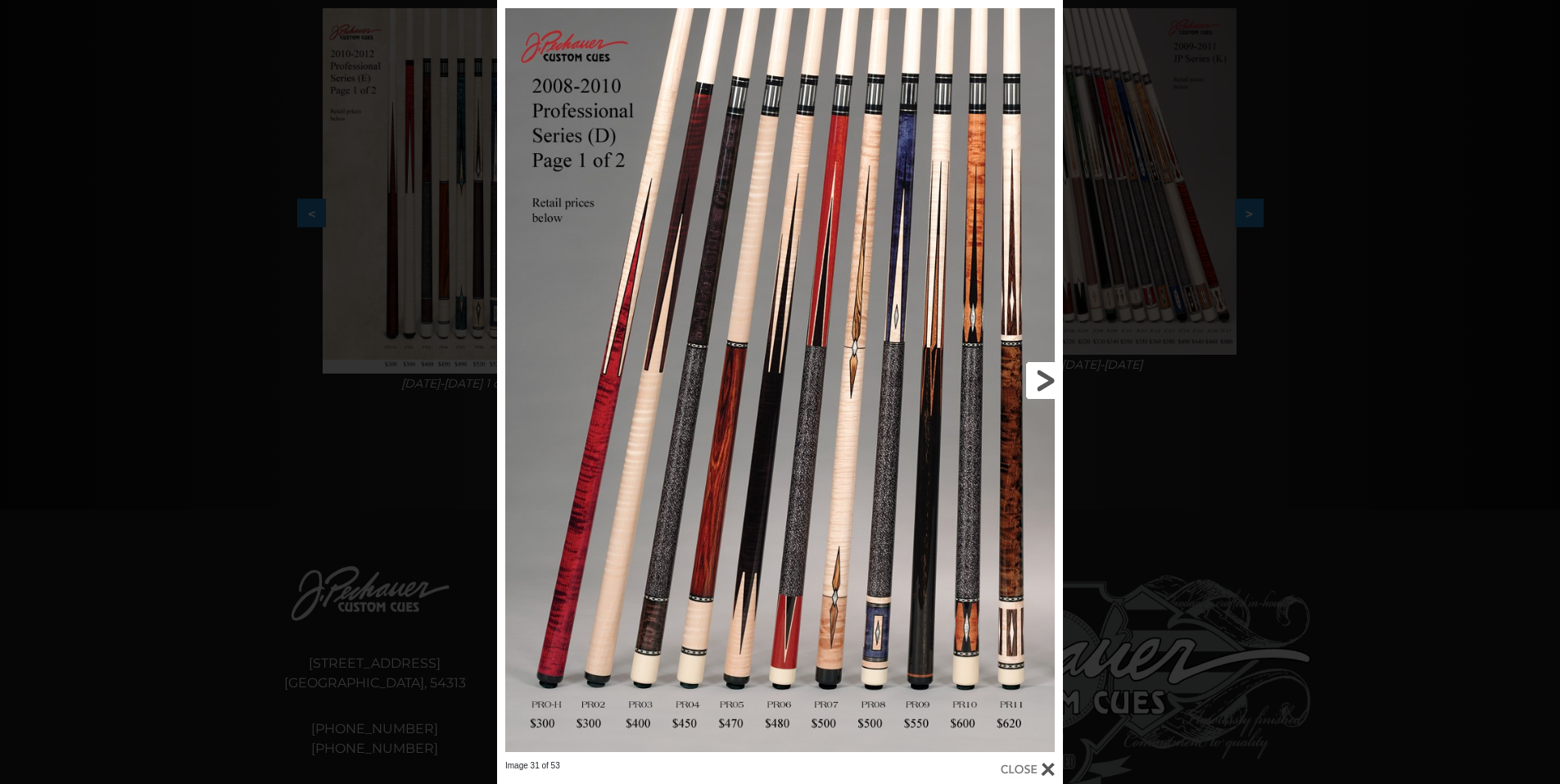
click at [1042, 378] on link at bounding box center [935, 380] width 255 height 760
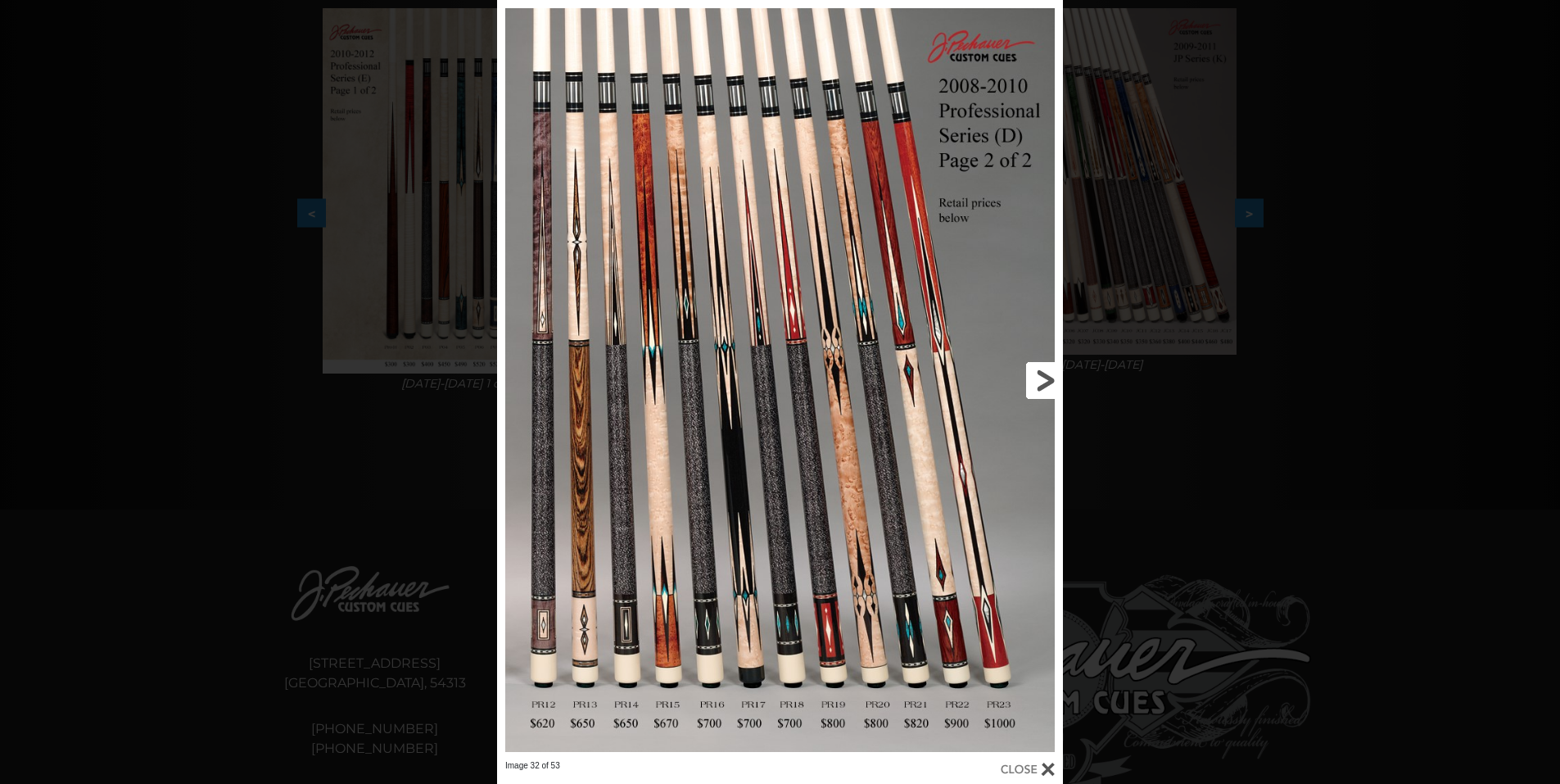
click at [1039, 379] on link at bounding box center [935, 380] width 255 height 760
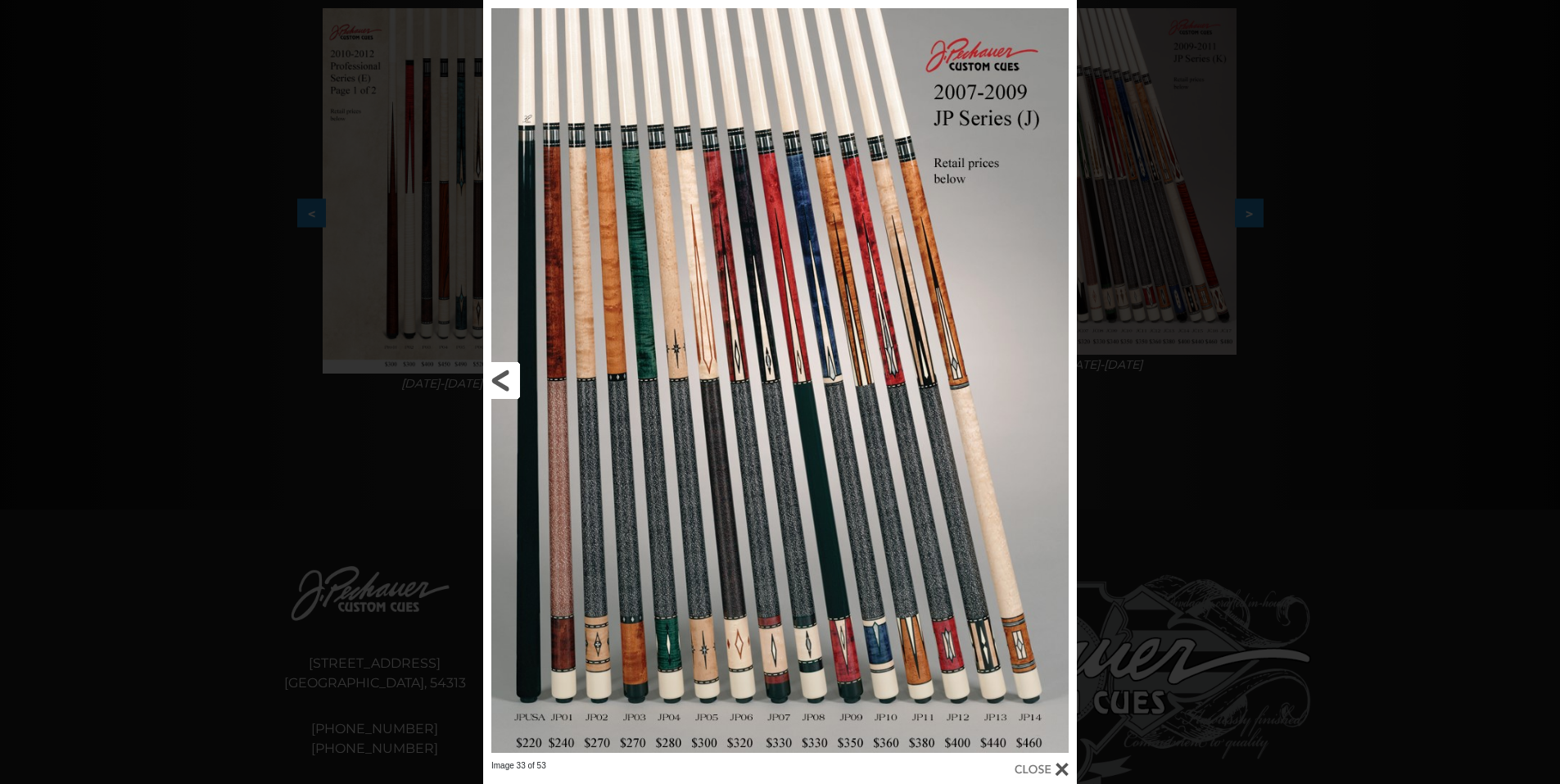
click at [499, 372] on link at bounding box center [616, 380] width 267 height 760
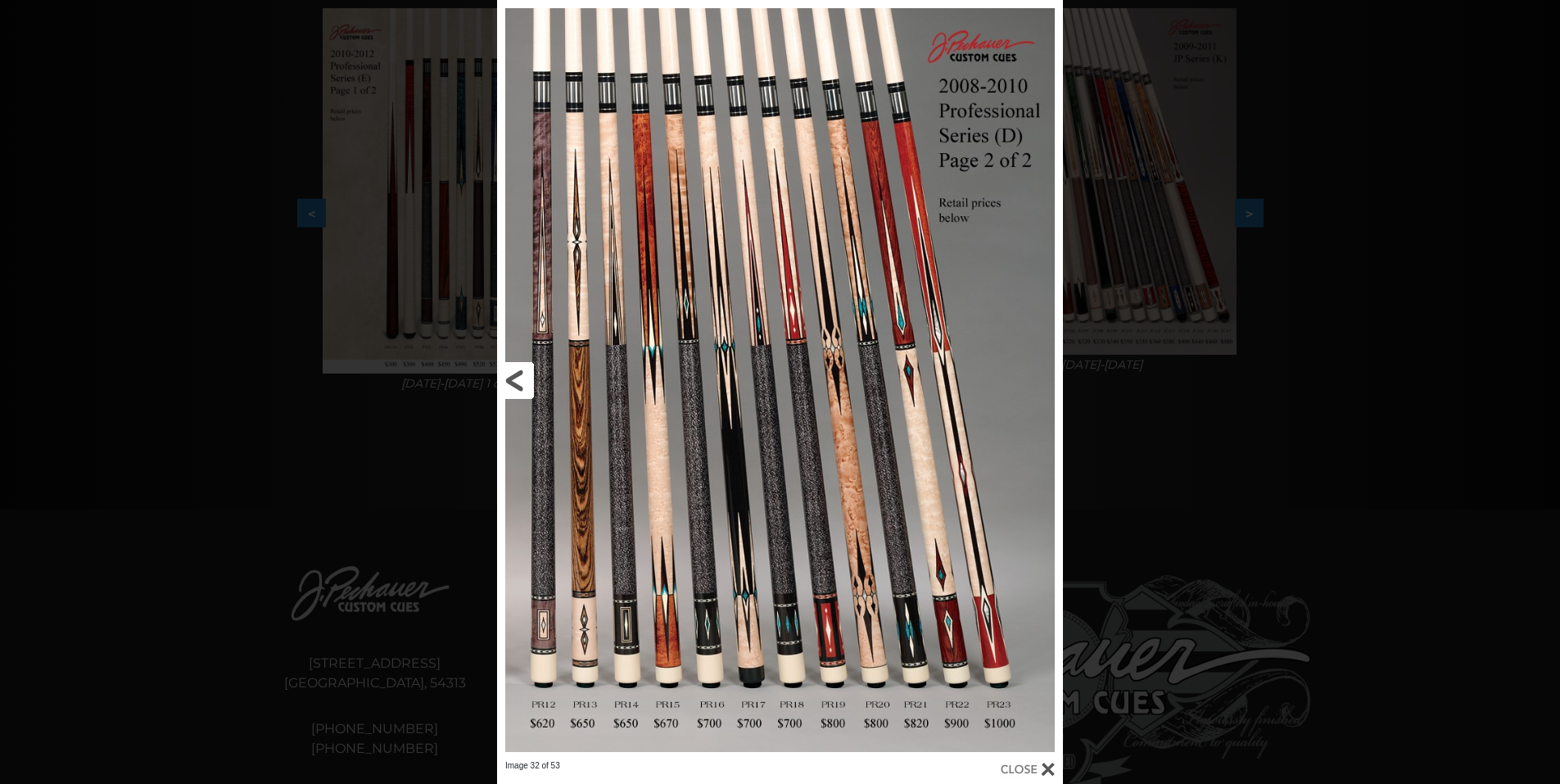
click at [507, 376] on link at bounding box center [624, 380] width 255 height 760
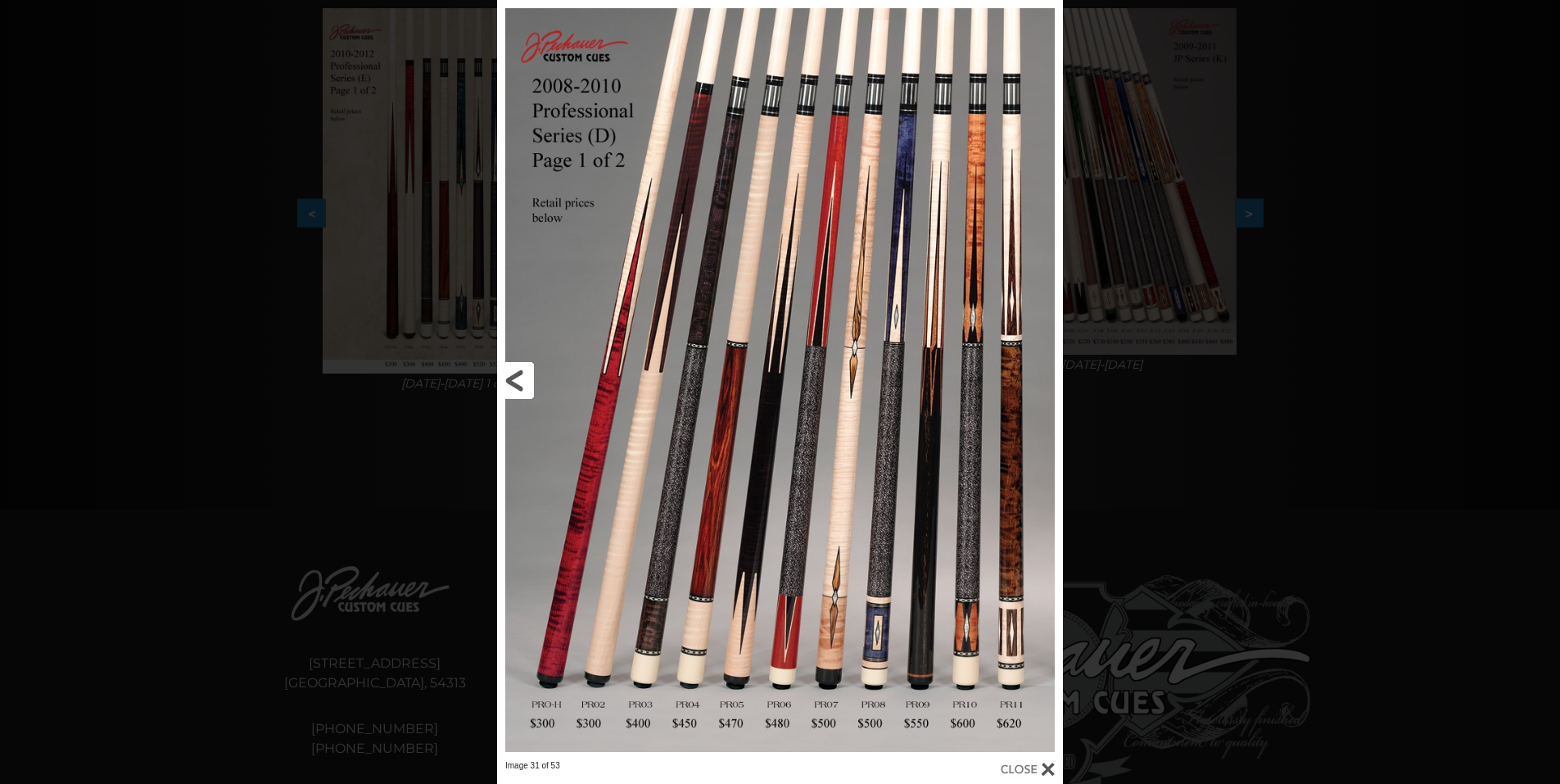
click at [507, 376] on link at bounding box center [624, 380] width 255 height 760
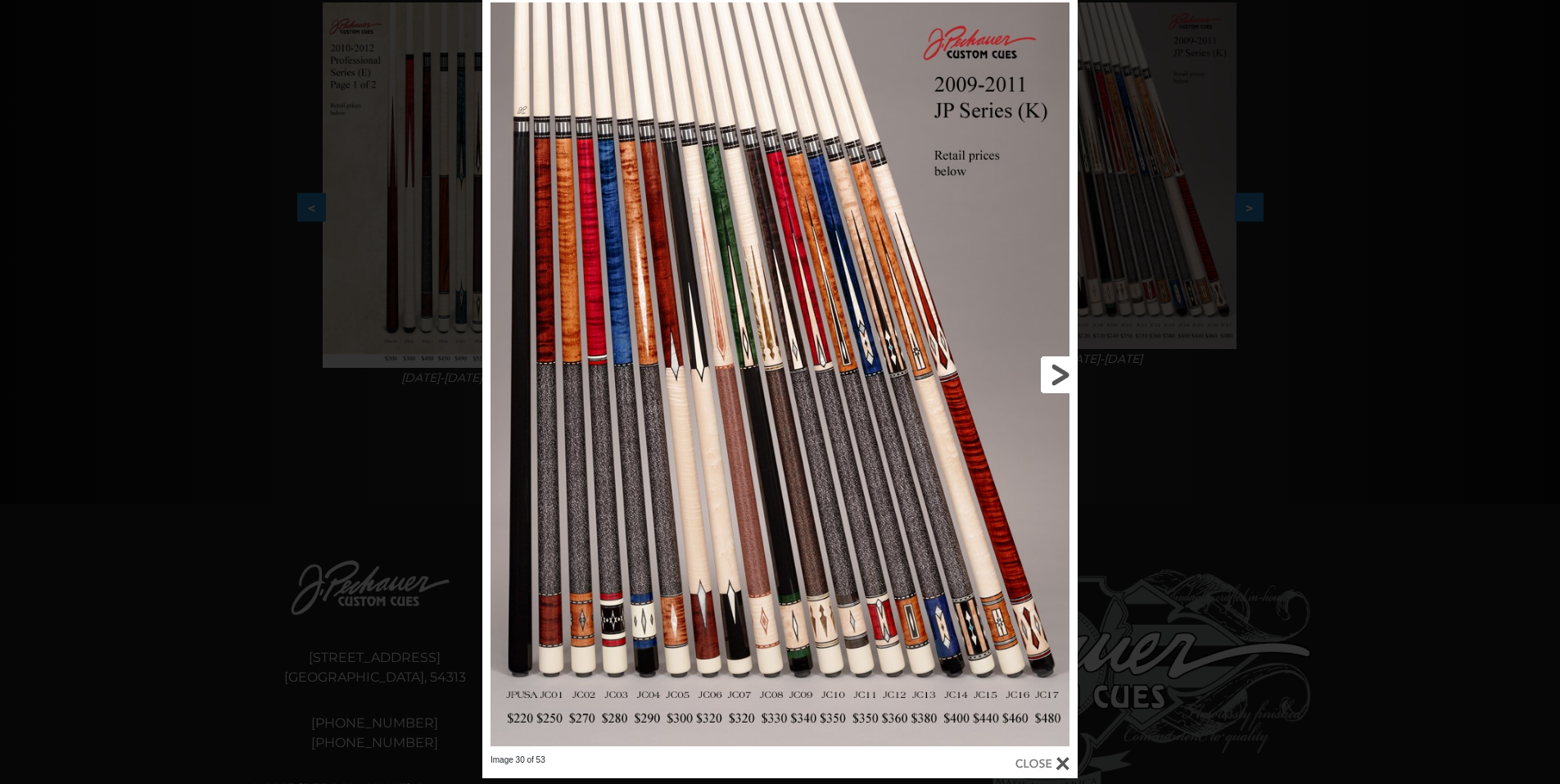
scroll to position [351, 0]
click at [1035, 759] on div at bounding box center [1042, 764] width 54 height 18
